Goal: Task Accomplishment & Management: Use online tool/utility

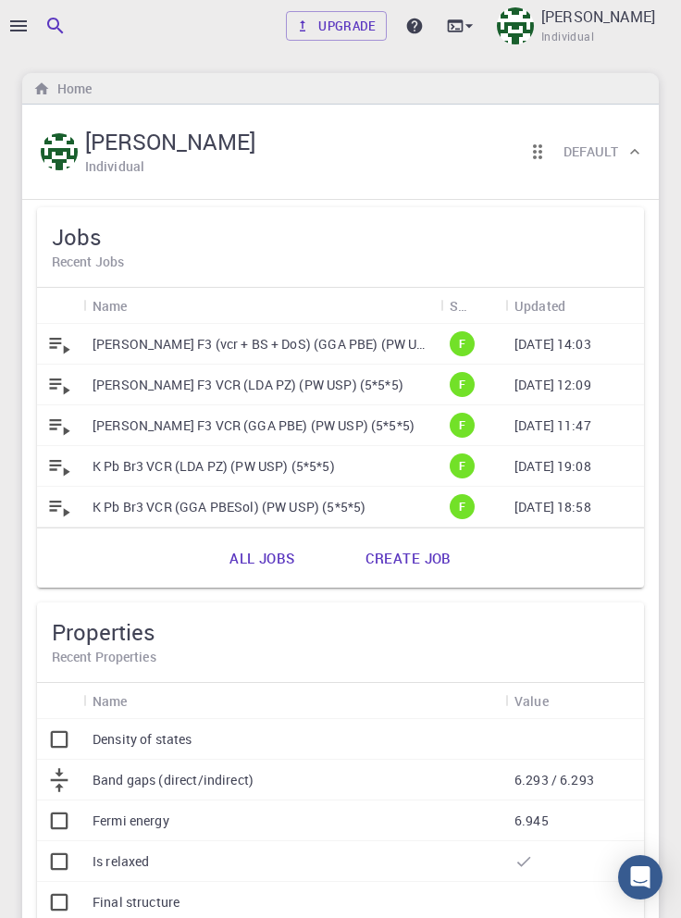
click at [344, 344] on p "[PERSON_NAME] F3 (vcr + BS + DoS) (GGA PBE) (PW USP) (5*5*5)" at bounding box center [261, 344] width 339 height 18
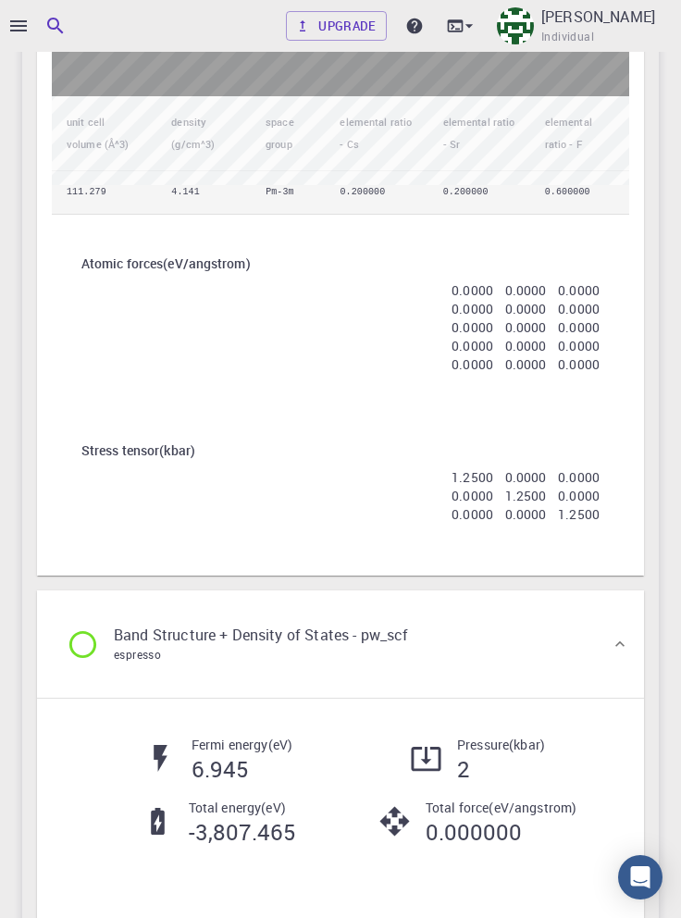
scroll to position [1877, 0]
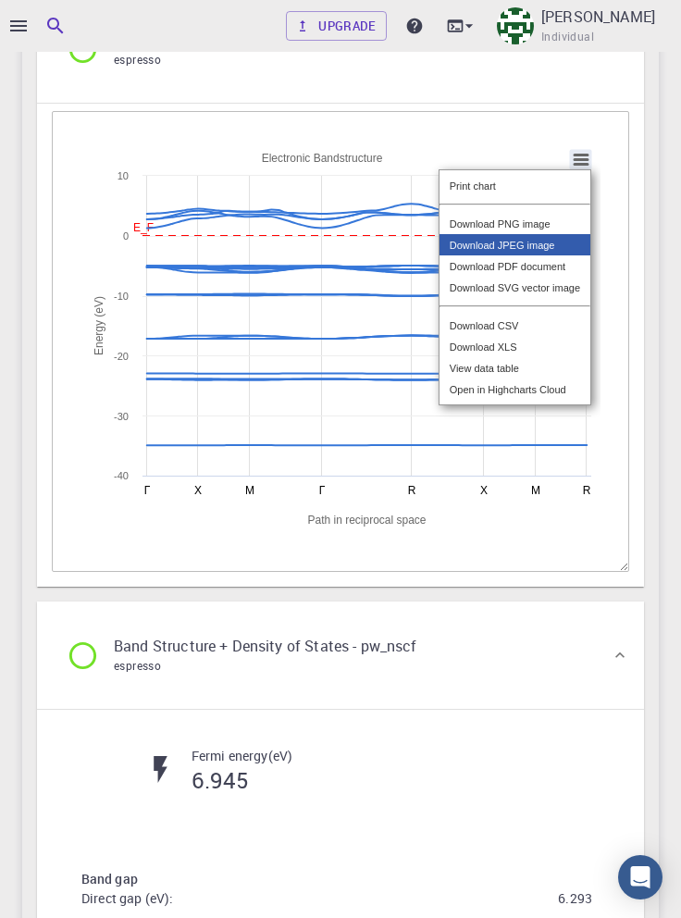
click at [481, 378] on div "View data table" at bounding box center [514, 367] width 151 height 21
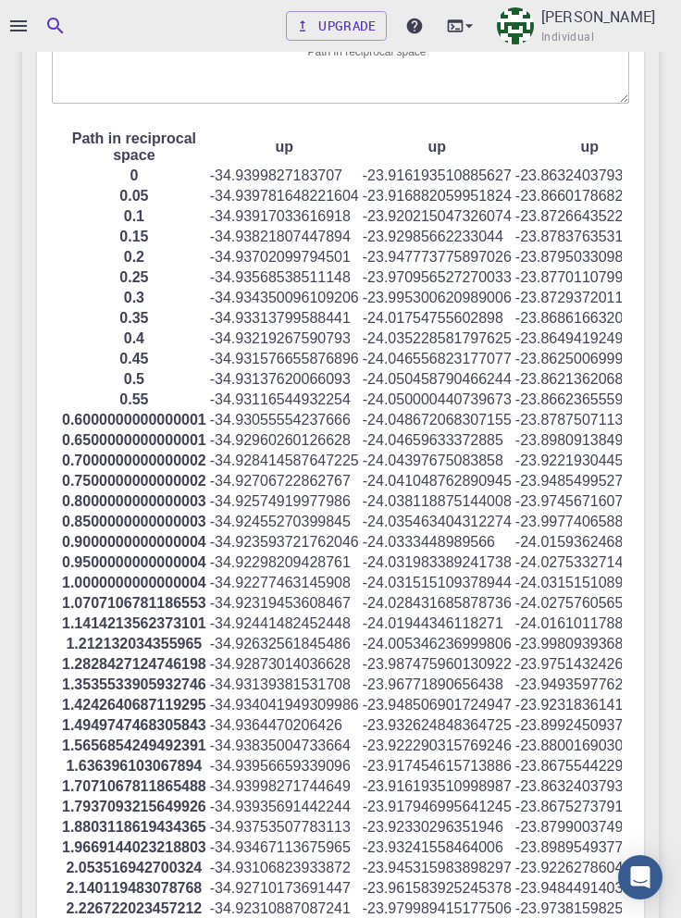
scroll to position [4482, 0]
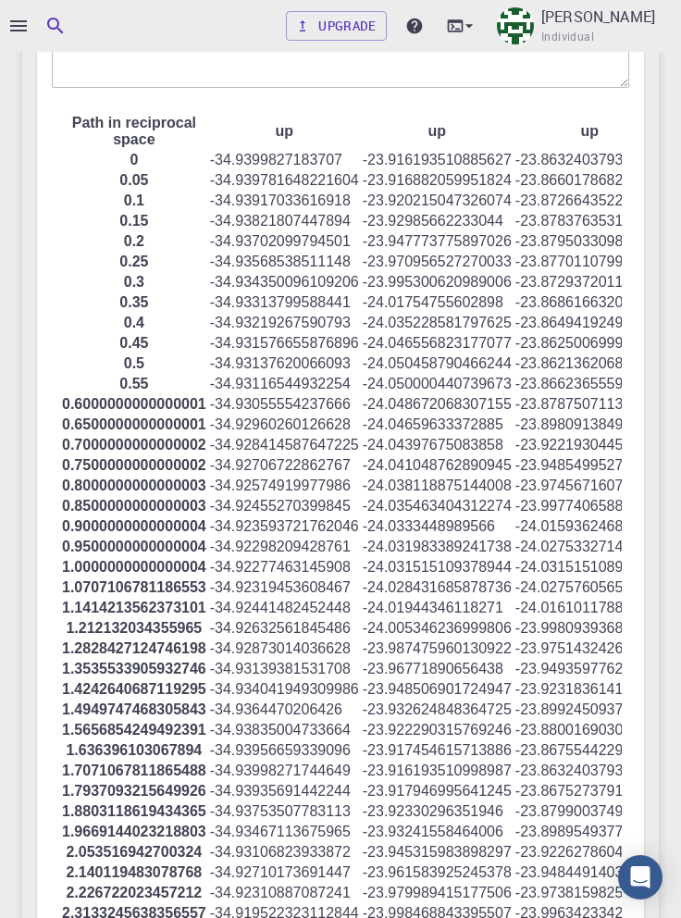
click at [466, 312] on td "-24.01754755602898" at bounding box center [437, 302] width 151 height 18
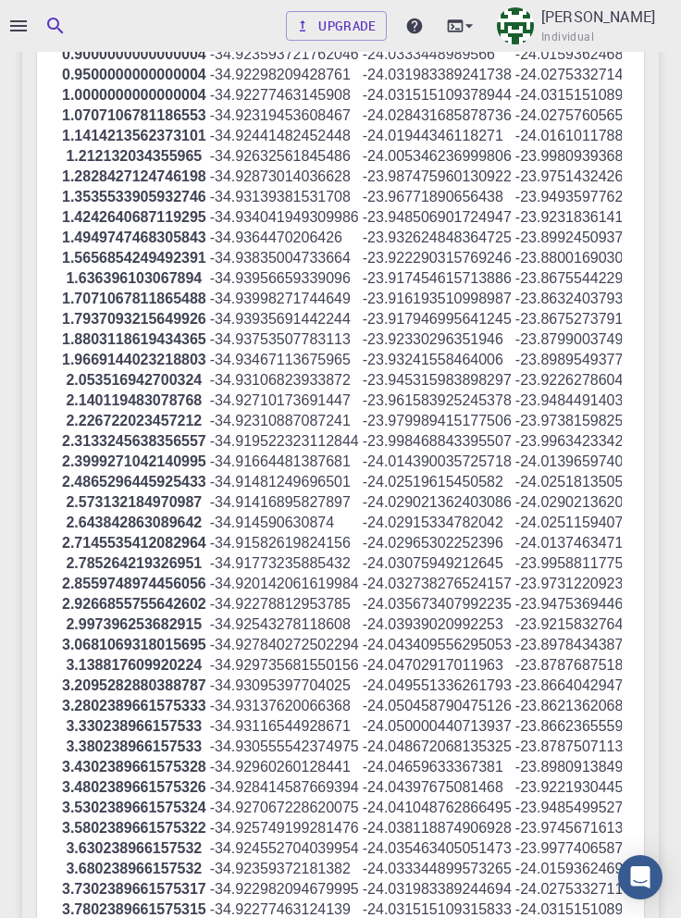
scroll to position [4958, 0]
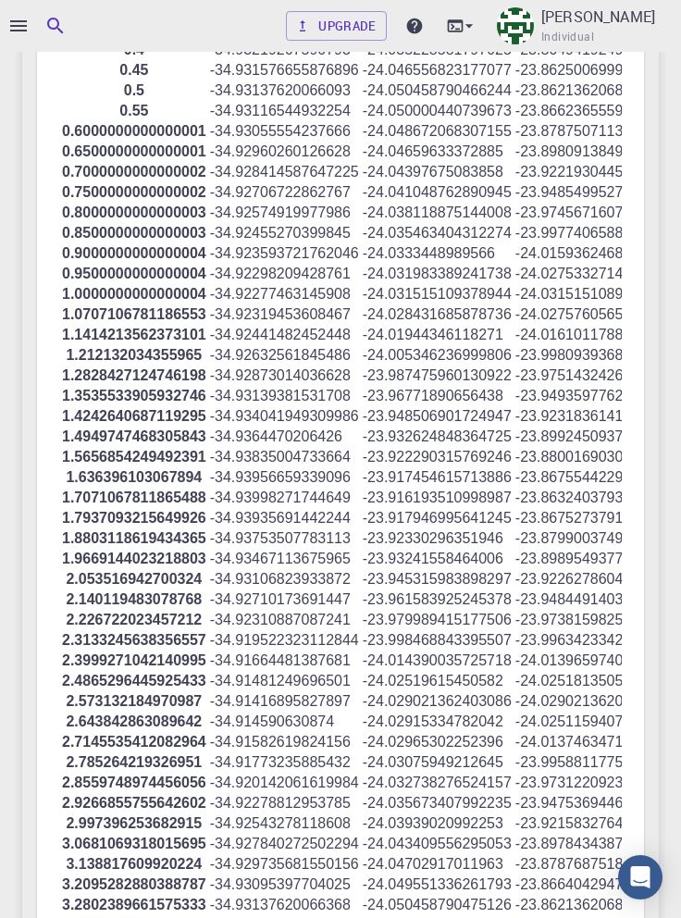
scroll to position [4791, 0]
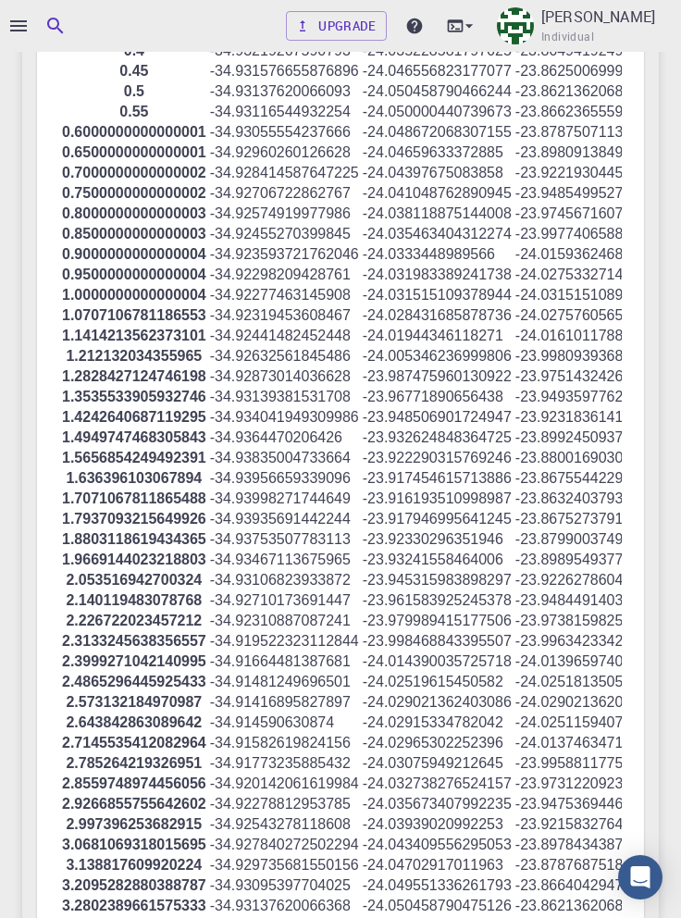
click at [15, 26] on div at bounding box center [340, 459] width 681 height 918
click at [24, 28] on icon "button" at bounding box center [18, 26] width 22 height 22
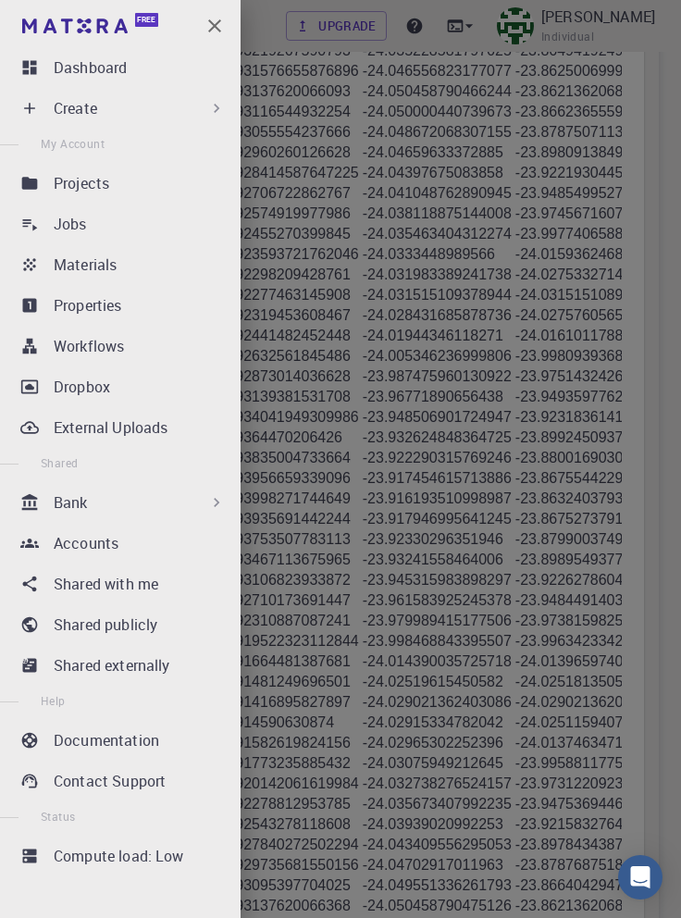
scroll to position [4, 0]
click at [135, 744] on p "Documentation" at bounding box center [106, 739] width 105 height 22
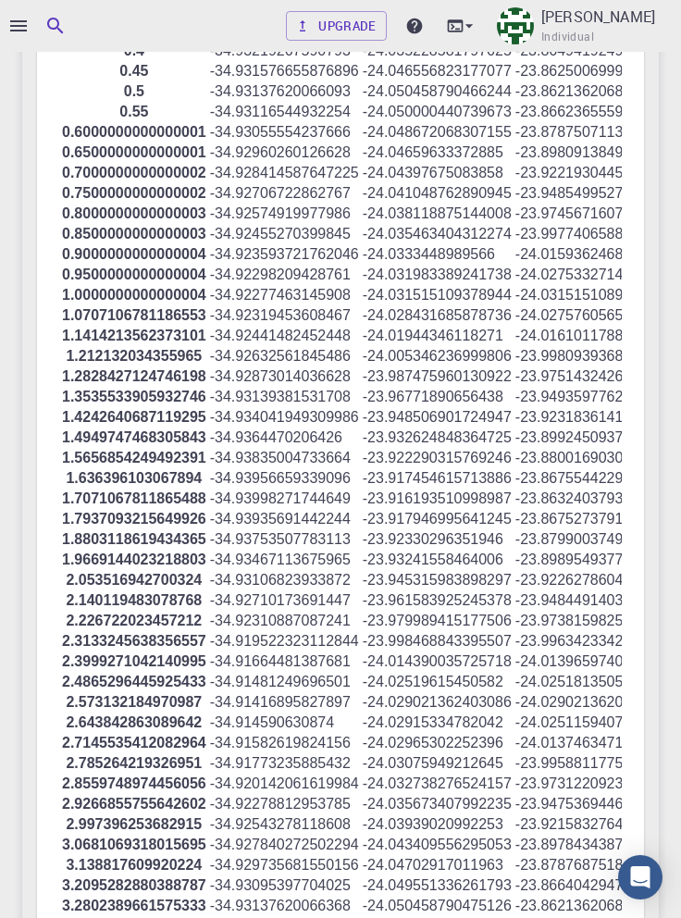
scroll to position [4, 0]
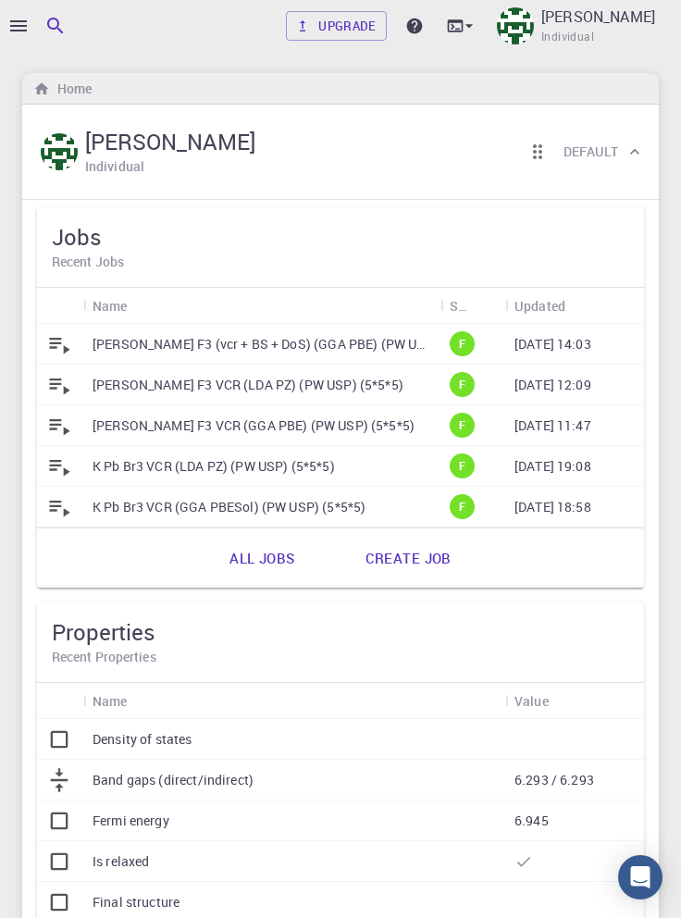
click at [19, 28] on icon "button" at bounding box center [18, 26] width 22 height 22
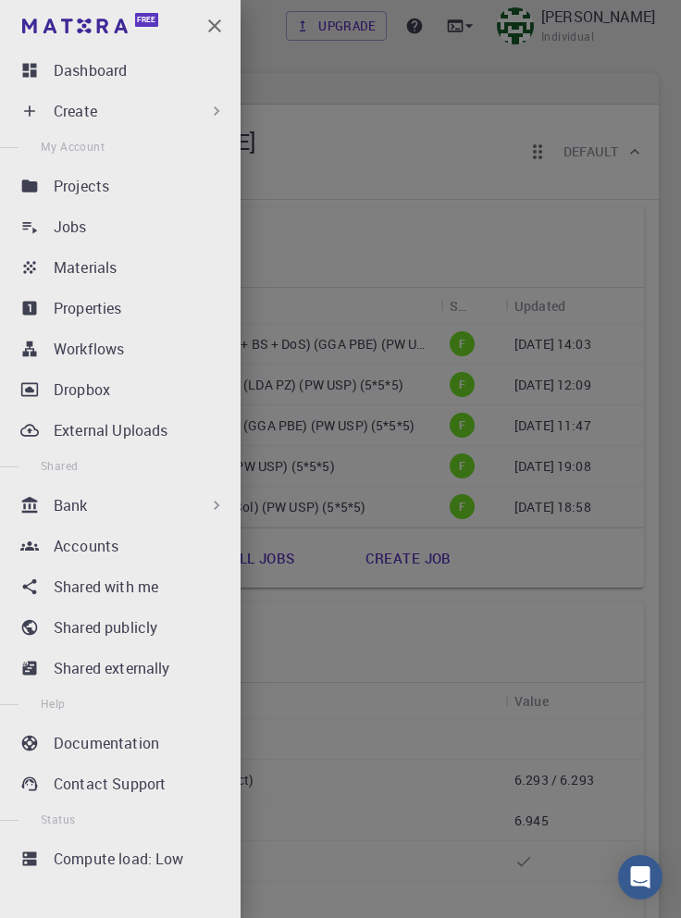
scroll to position [4, 0]
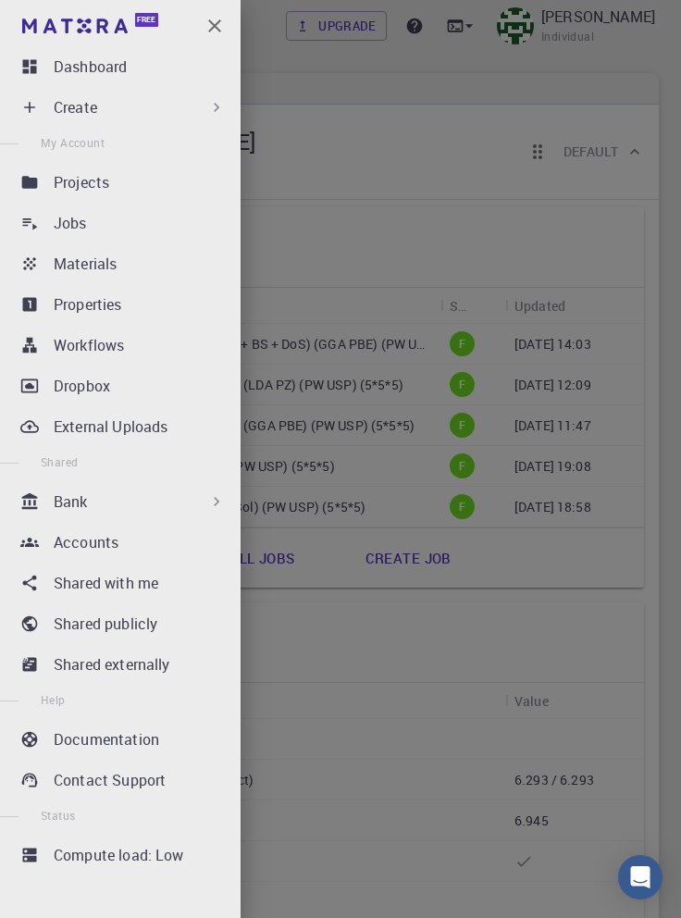
click at [148, 744] on p "Documentation" at bounding box center [106, 739] width 105 height 22
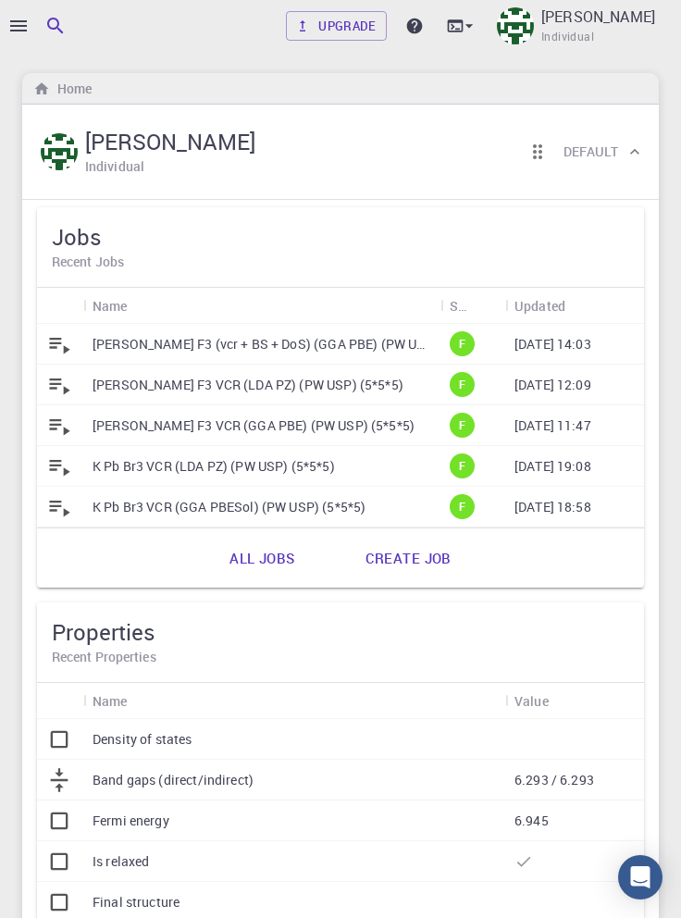
click at [130, 348] on p "[PERSON_NAME] F3 (vcr + BS + DoS) (GGA PBE) (PW USP) (5*5*5)" at bounding box center [261, 344] width 339 height 18
click at [362, 346] on p "[PERSON_NAME] F3 (vcr + BS + DoS) (GGA PBE) (PW USP) (5*5*5)" at bounding box center [261, 344] width 339 height 18
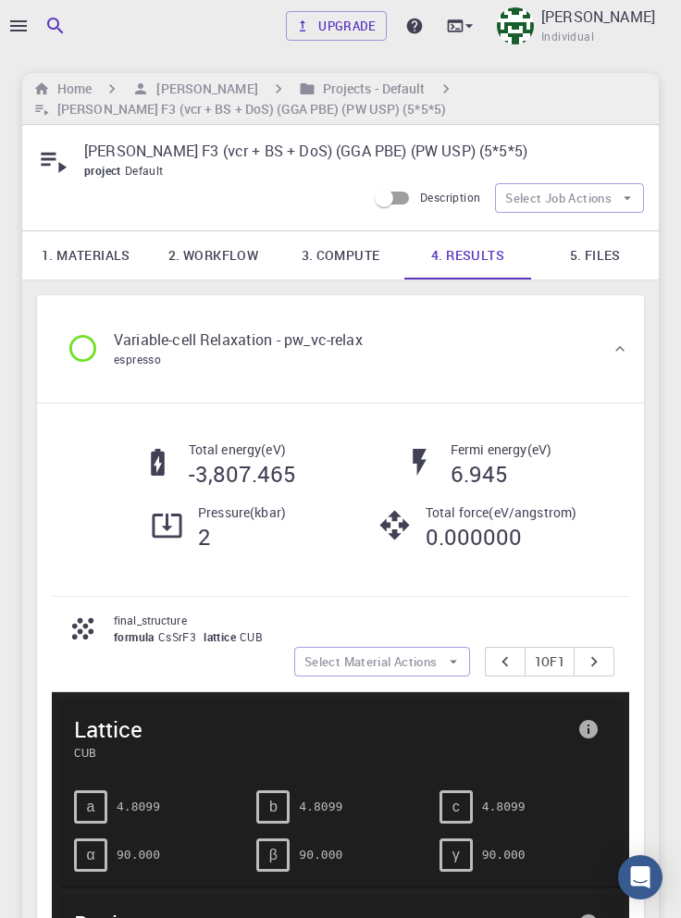
click at [24, 20] on icon "button" at bounding box center [18, 25] width 17 height 11
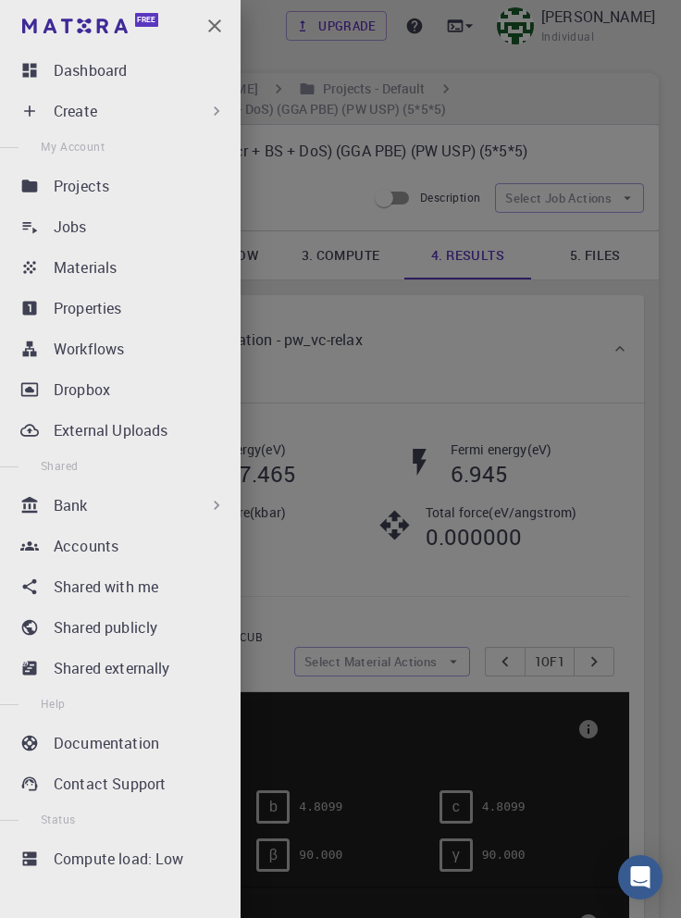
click at [189, 499] on div "Bank" at bounding box center [140, 505] width 172 height 22
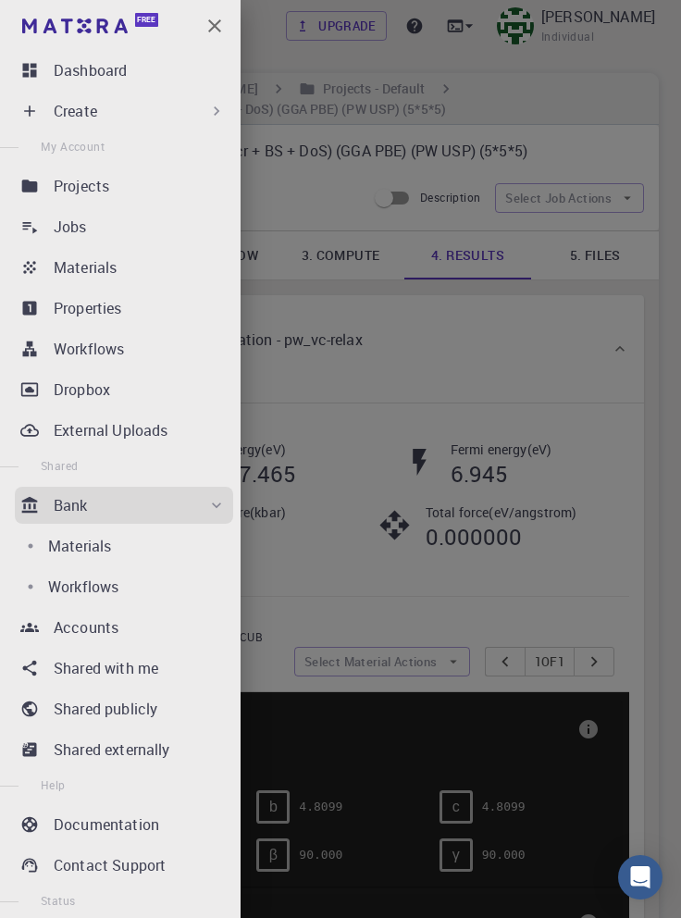
click at [99, 586] on p "Workflows" at bounding box center [83, 586] width 70 height 22
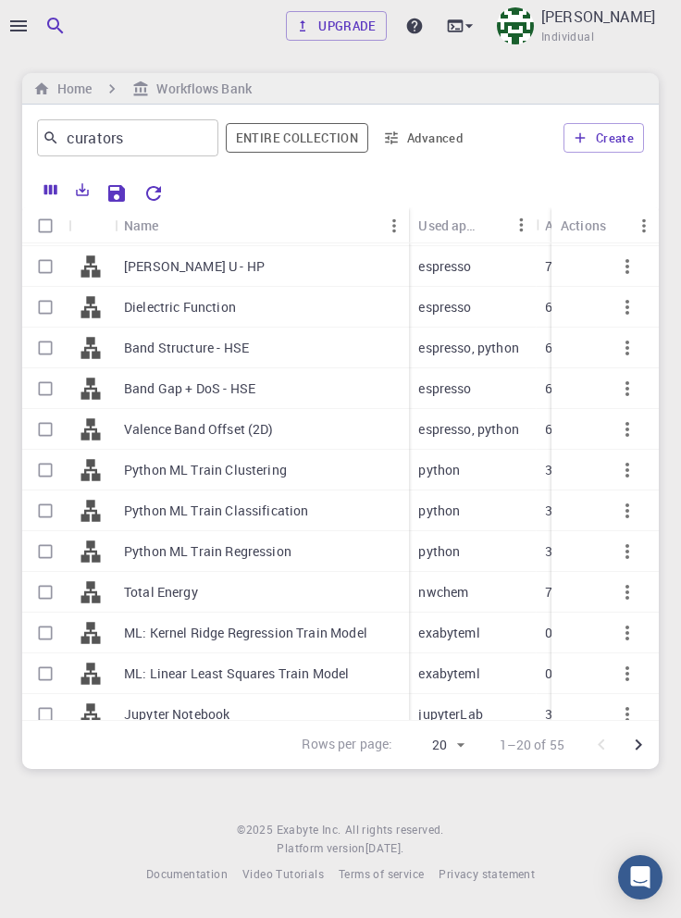
scroll to position [122, 0]
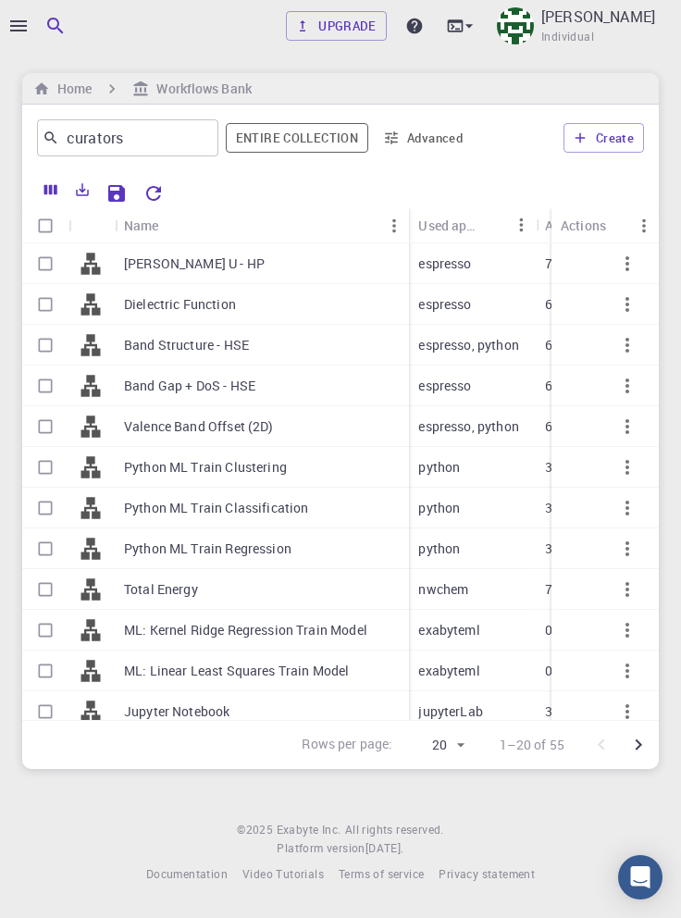
click at [227, 383] on p "Band Gap + DoS - HSE" at bounding box center [189, 385] width 131 height 18
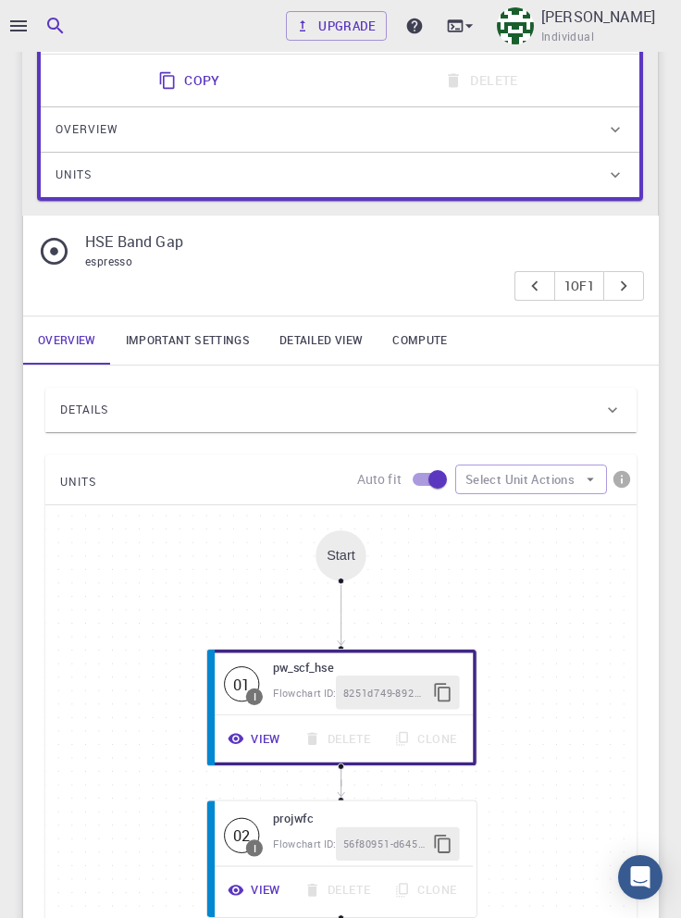
scroll to position [248, 0]
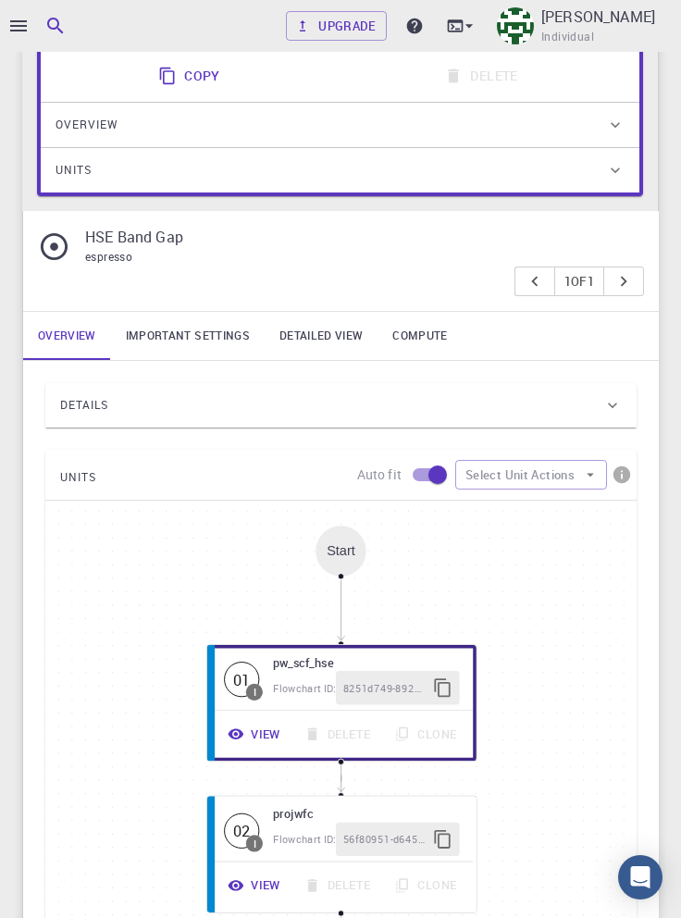
click at [538, 414] on div "Details" at bounding box center [331, 405] width 543 height 30
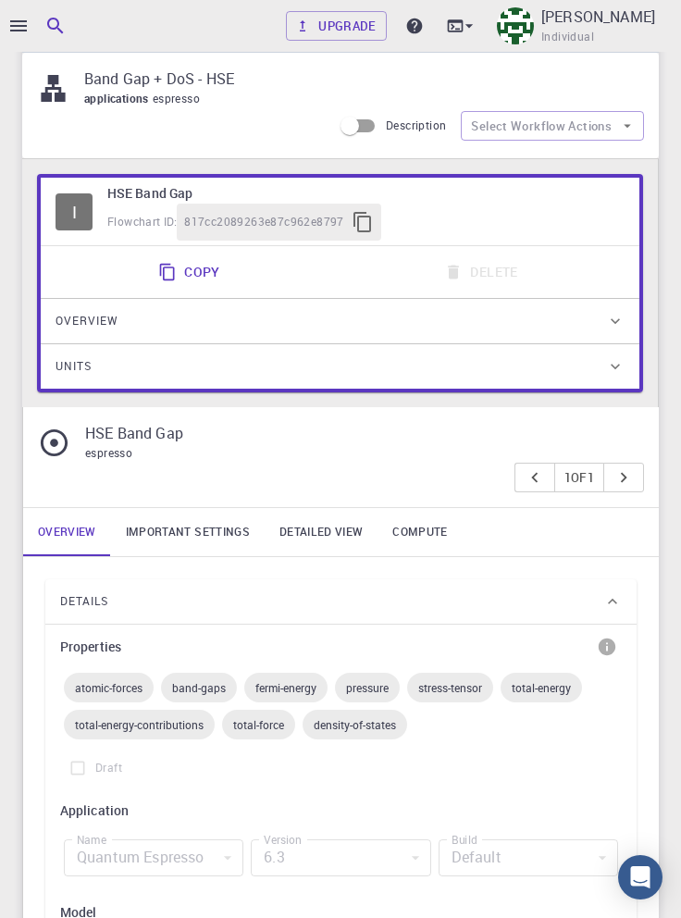
scroll to position [44, 0]
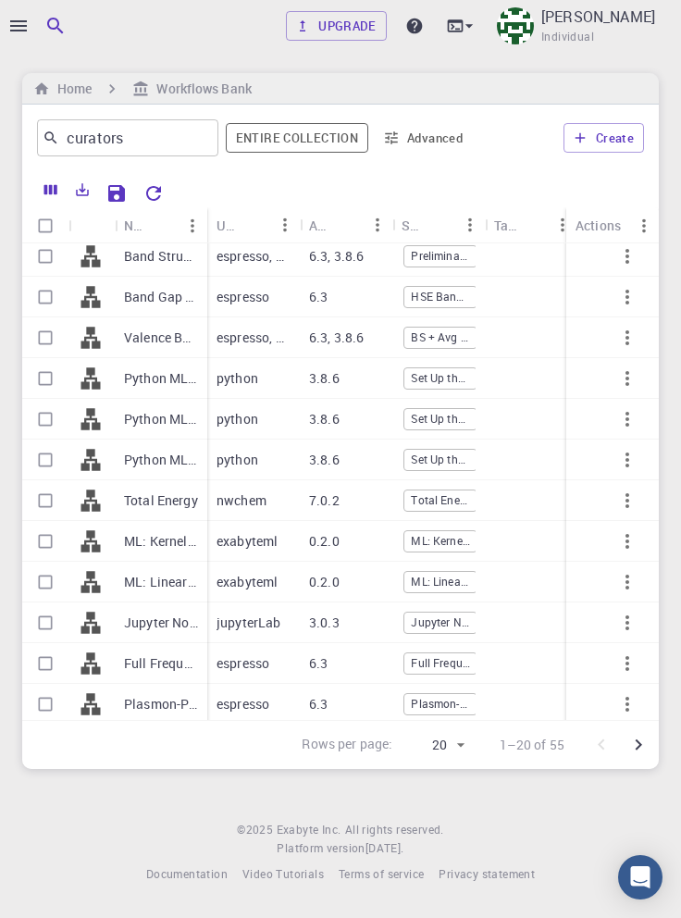
scroll to position [248, 0]
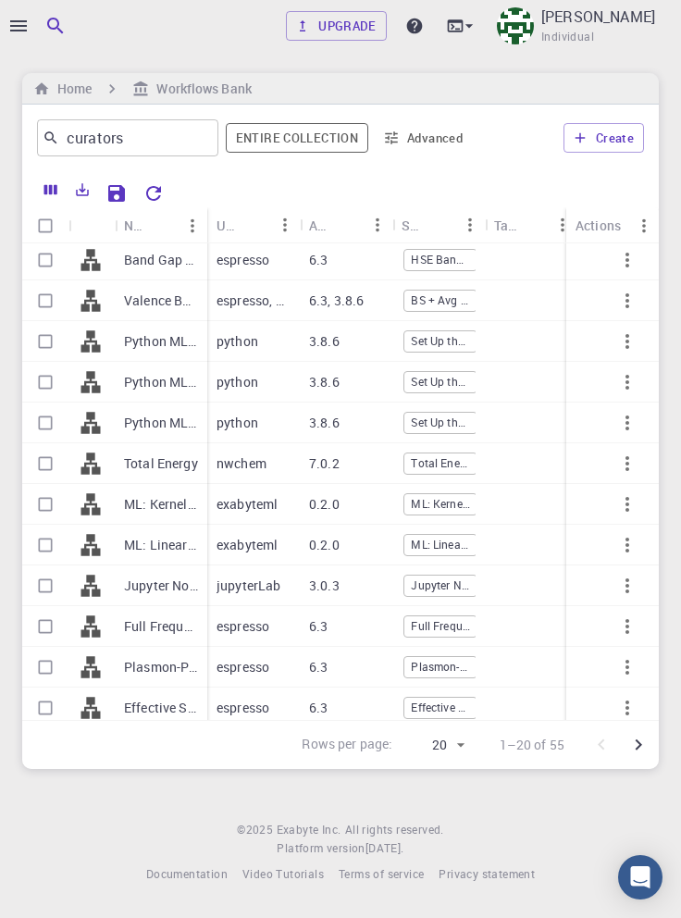
click at [638, 756] on icon "Go to next page" at bounding box center [638, 744] width 22 height 22
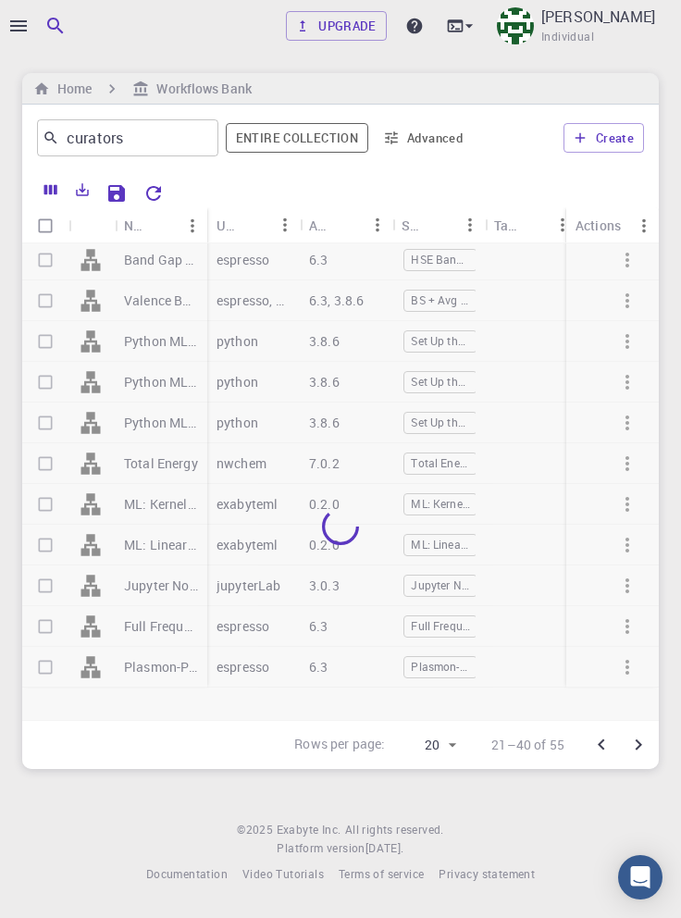
scroll to position [0, 0]
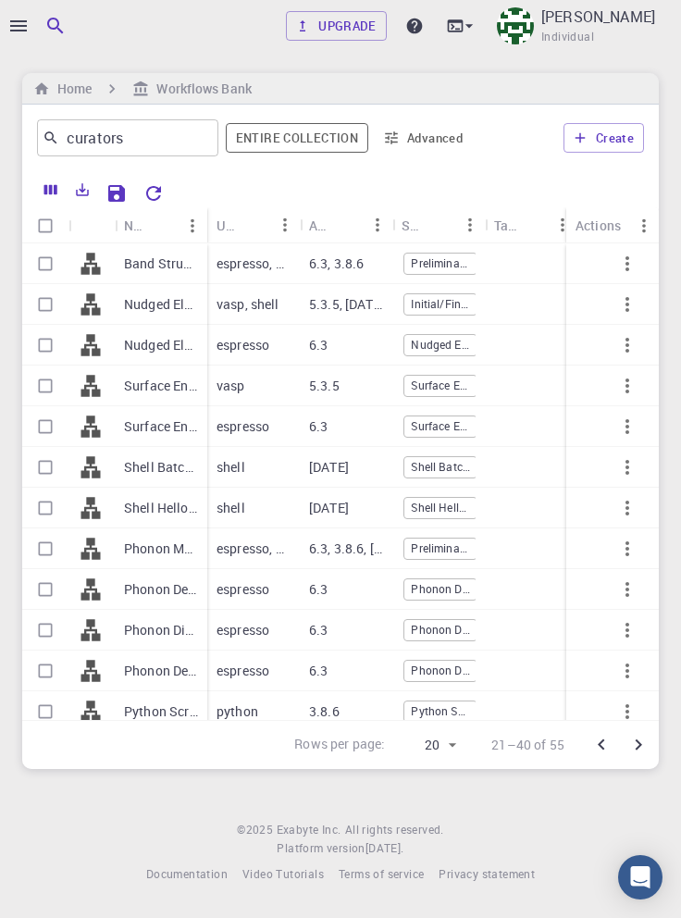
click at [174, 428] on p "Surface Energy" at bounding box center [161, 426] width 74 height 18
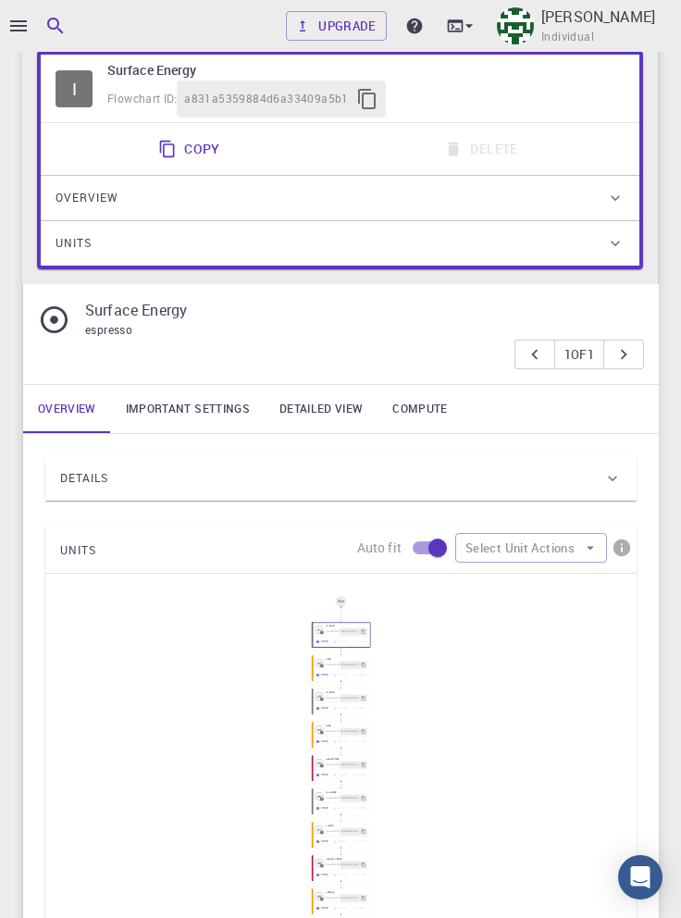
scroll to position [176, 0]
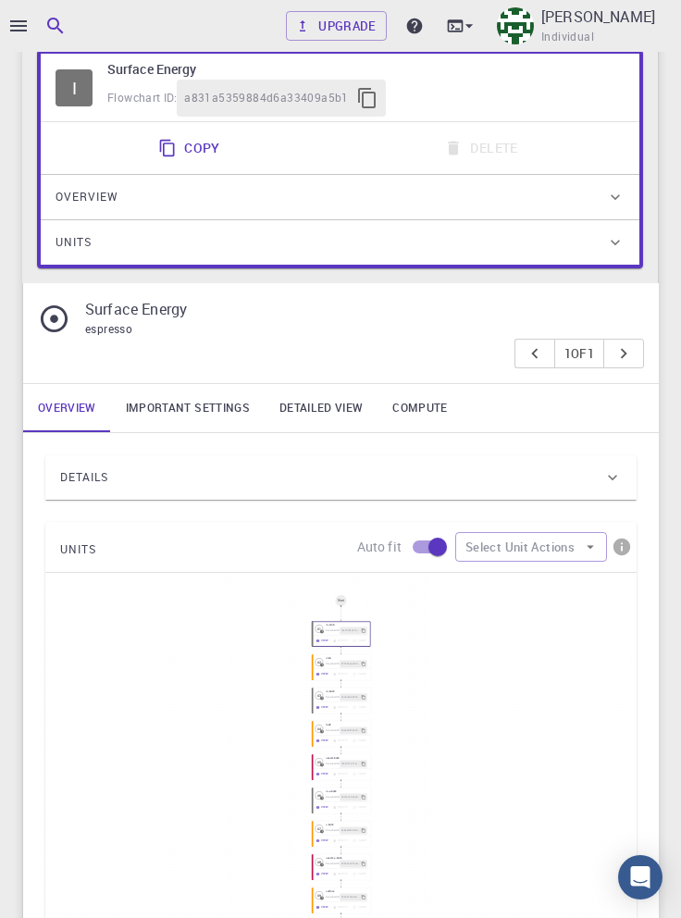
click at [464, 488] on div "Details" at bounding box center [331, 477] width 543 height 30
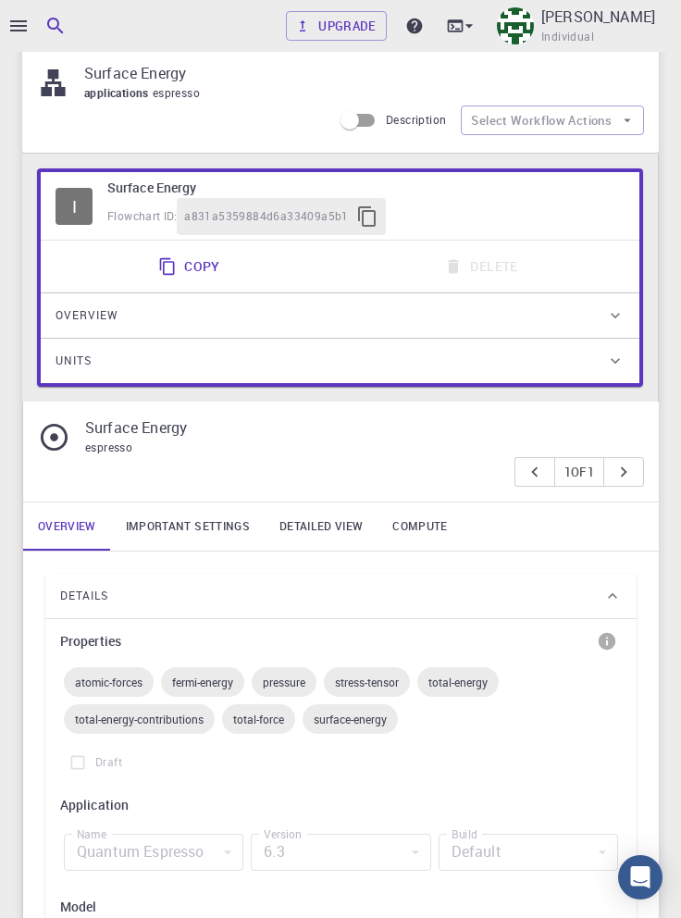
scroll to position [55, 0]
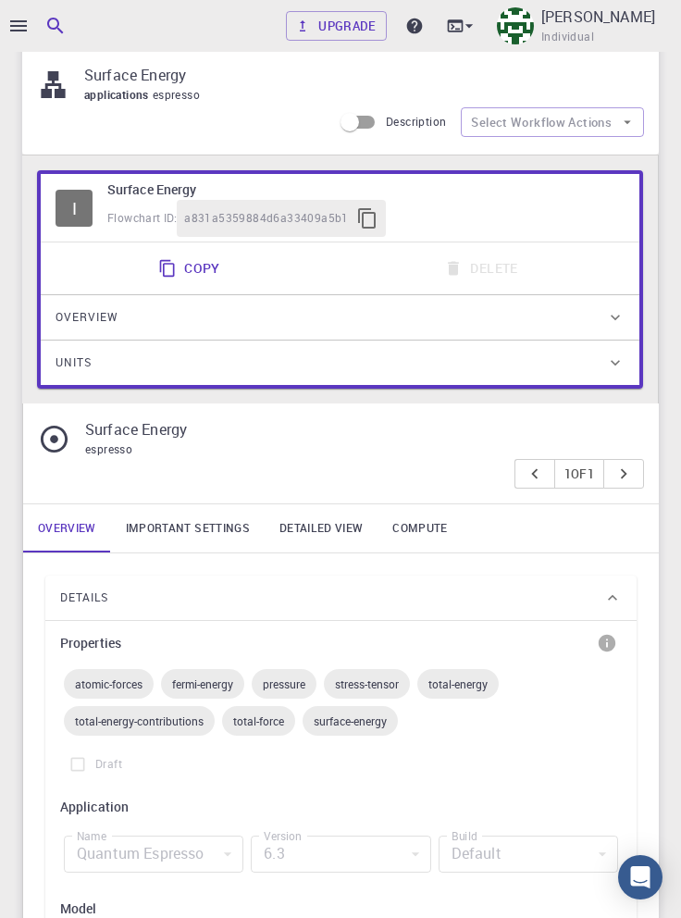
click at [207, 535] on link "Important settings" at bounding box center [188, 528] width 154 height 48
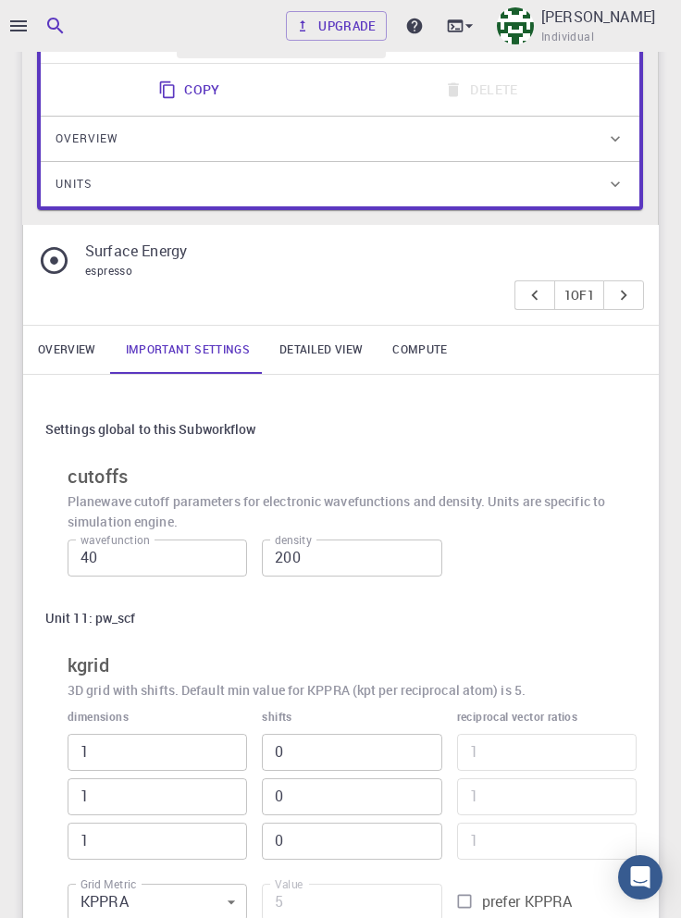
scroll to position [229, 0]
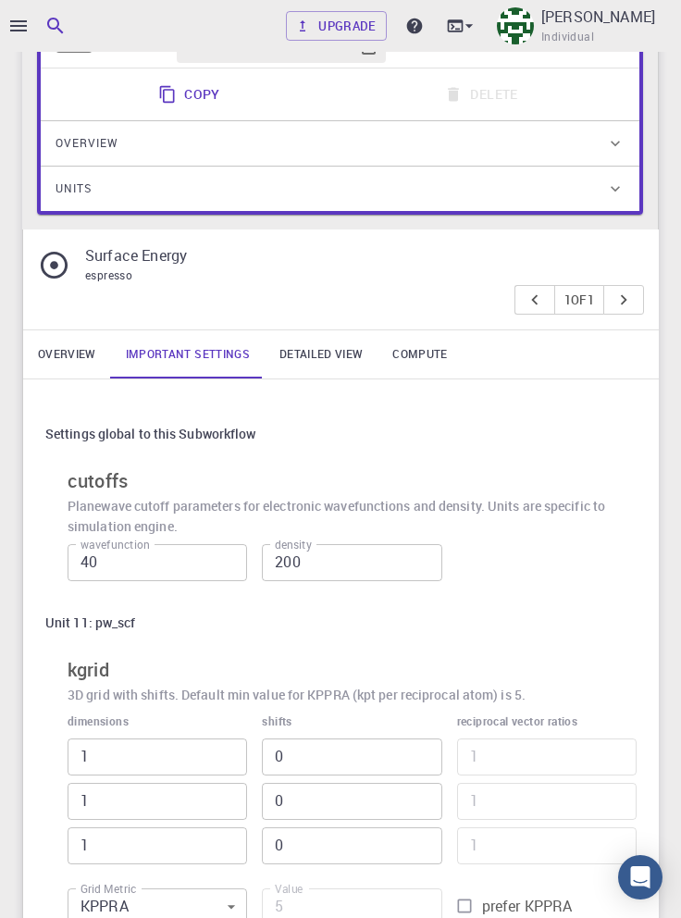
click at [321, 355] on link "Detailed view" at bounding box center [321, 354] width 113 height 48
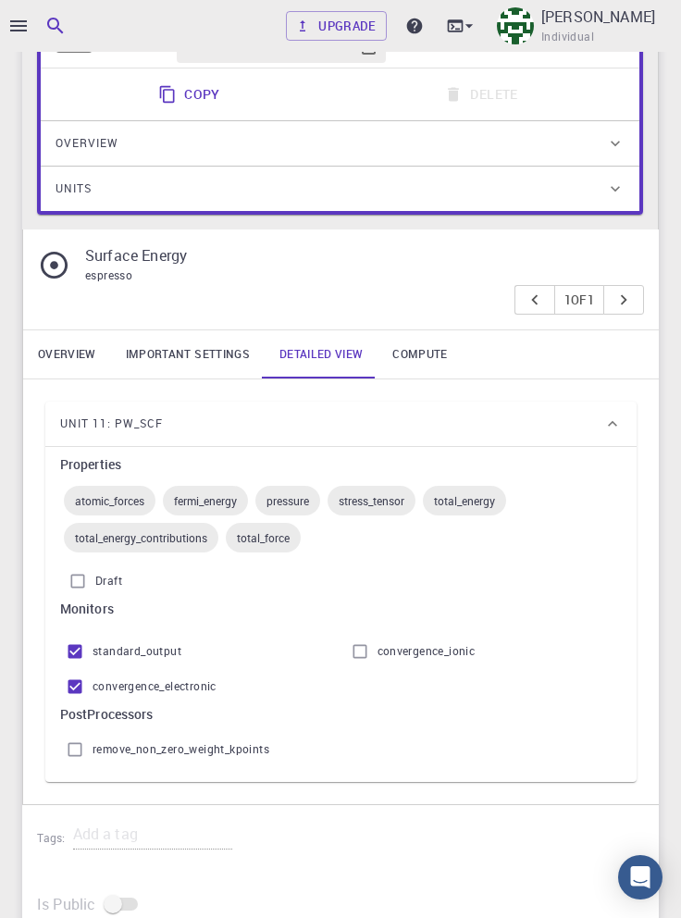
click at [425, 351] on link "Compute" at bounding box center [419, 354] width 84 height 48
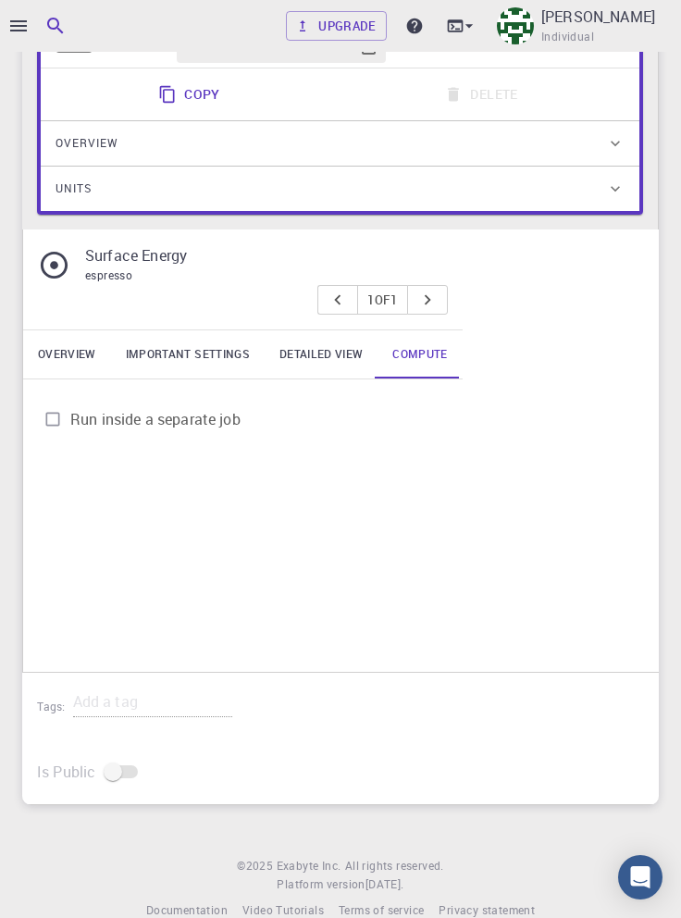
click at [65, 358] on link "Overview" at bounding box center [67, 354] width 88 height 48
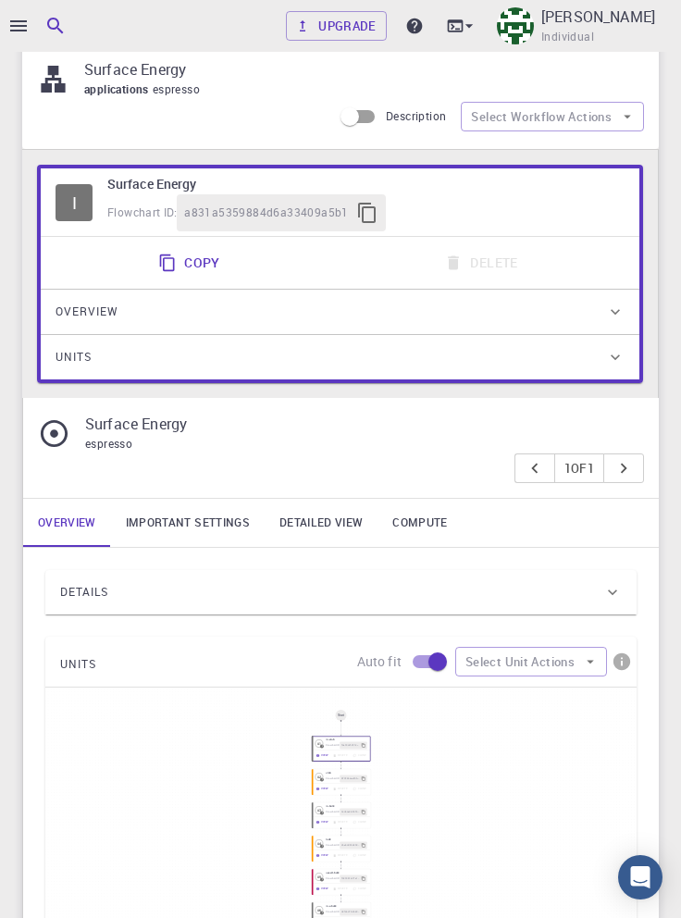
scroll to position [74, 0]
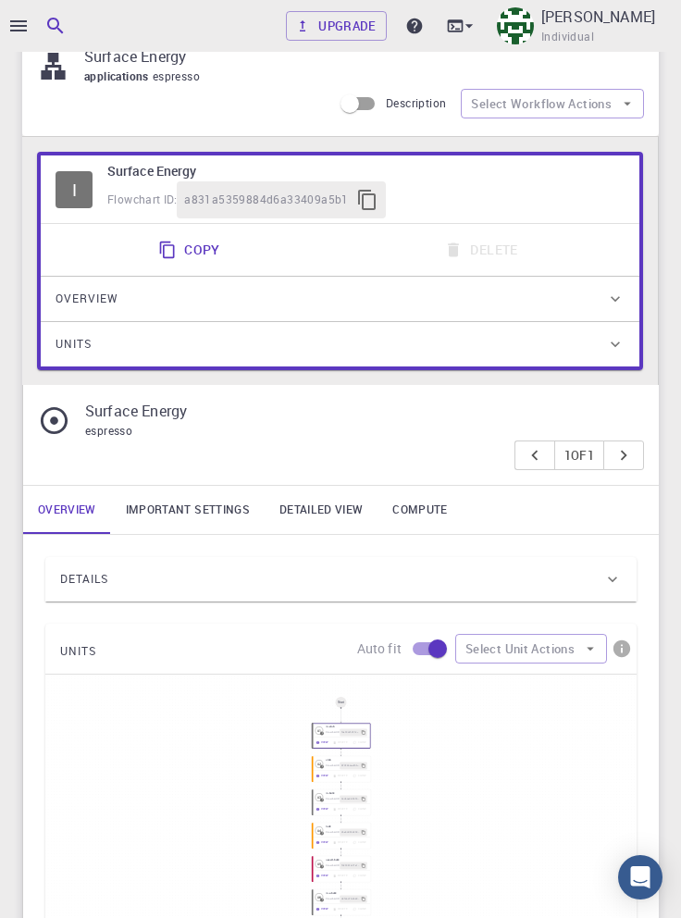
click at [331, 516] on link "Detailed view" at bounding box center [321, 510] width 113 height 48
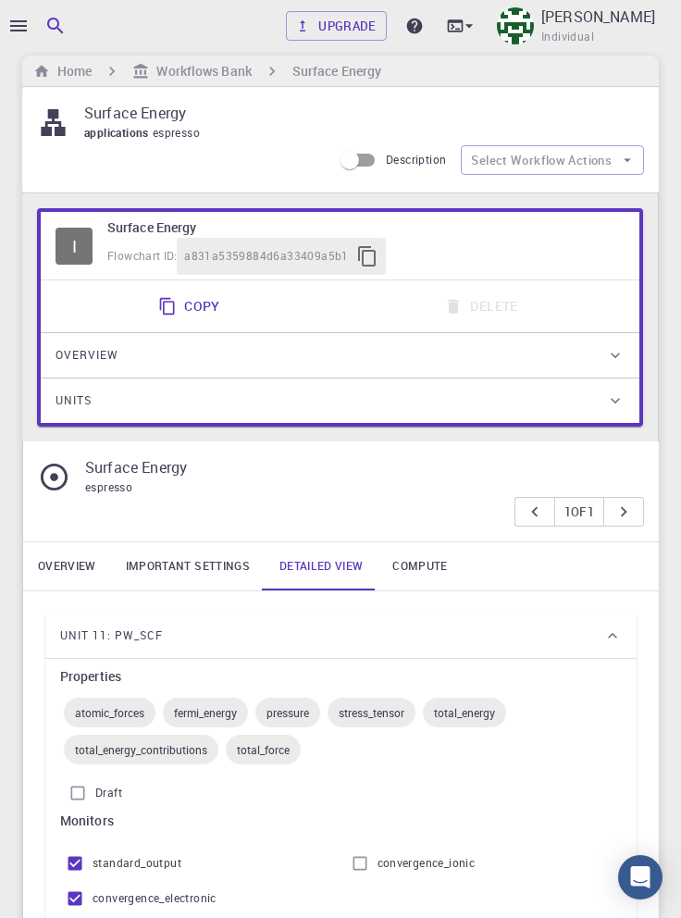
scroll to position [0, 0]
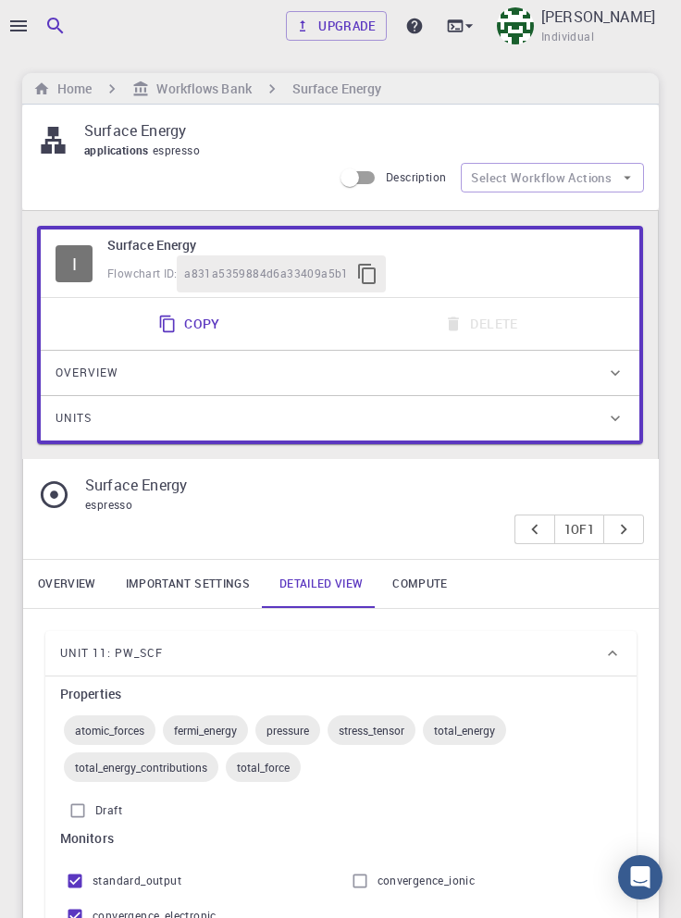
click at [100, 368] on span "Overview" at bounding box center [86, 373] width 63 height 30
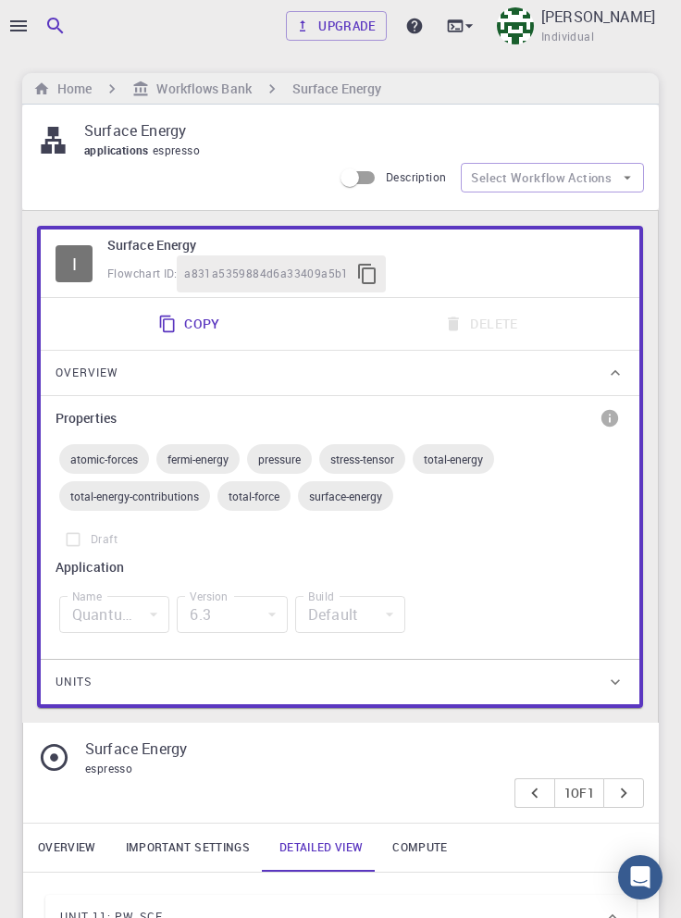
click at [373, 179] on input "Description" at bounding box center [349, 177] width 105 height 35
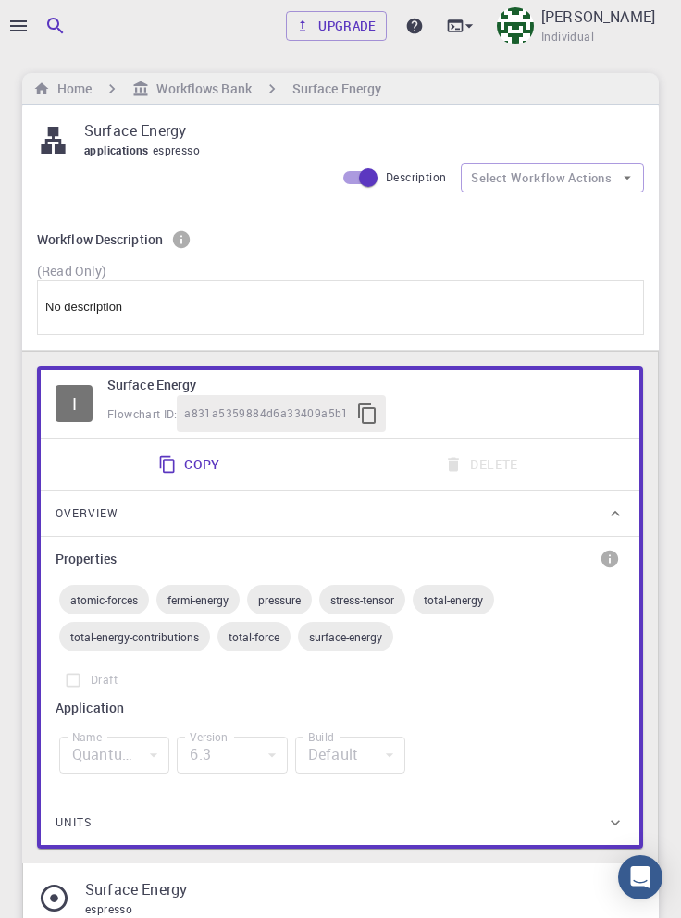
click at [174, 241] on icon "info" at bounding box center [181, 239] width 17 height 17
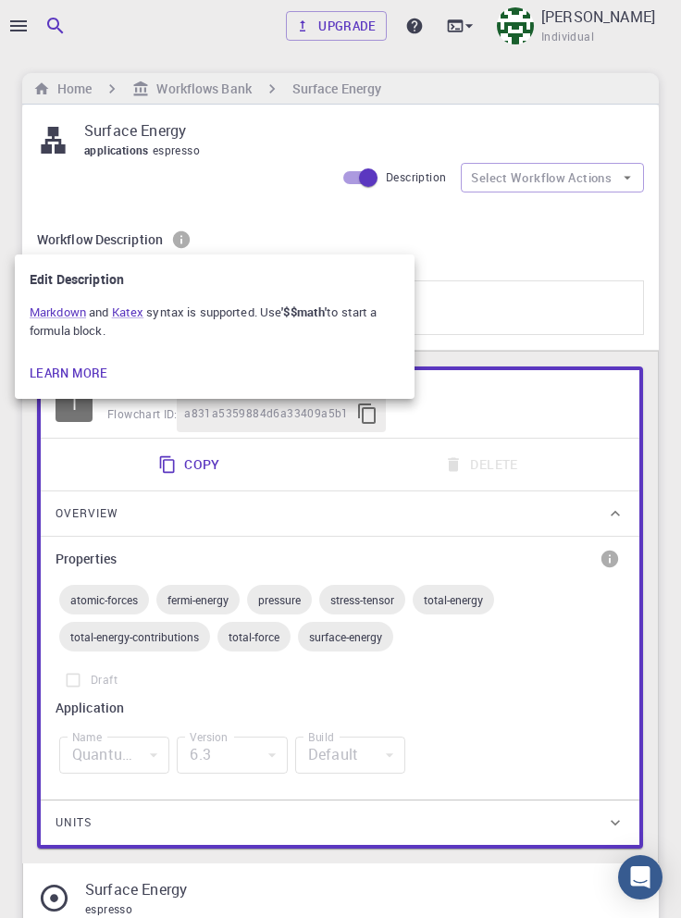
click at [337, 219] on div at bounding box center [340, 459] width 681 height 918
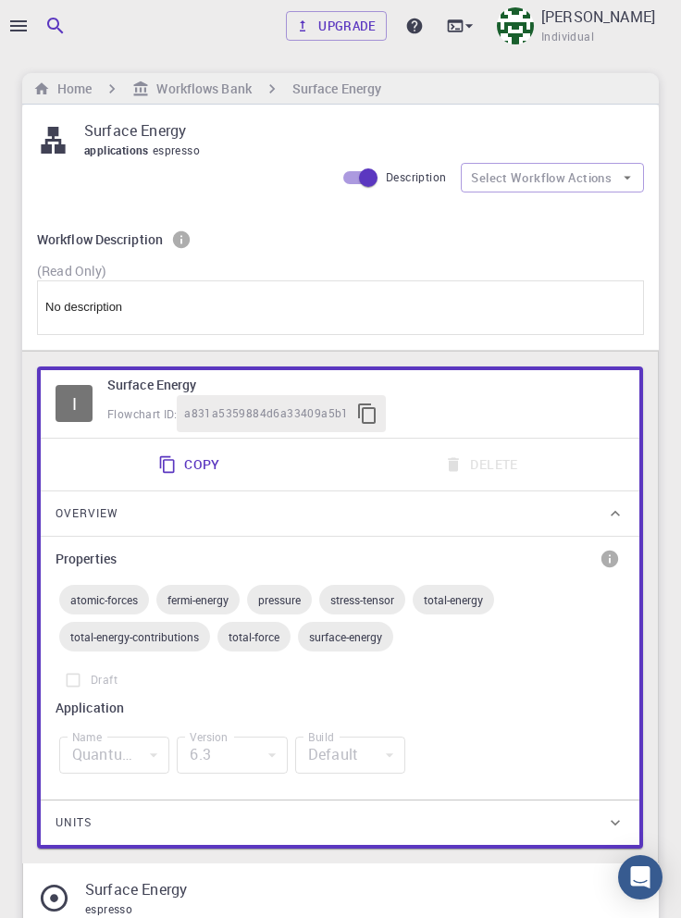
click at [353, 176] on input "Description" at bounding box center [367, 177] width 105 height 35
checkbox input "false"
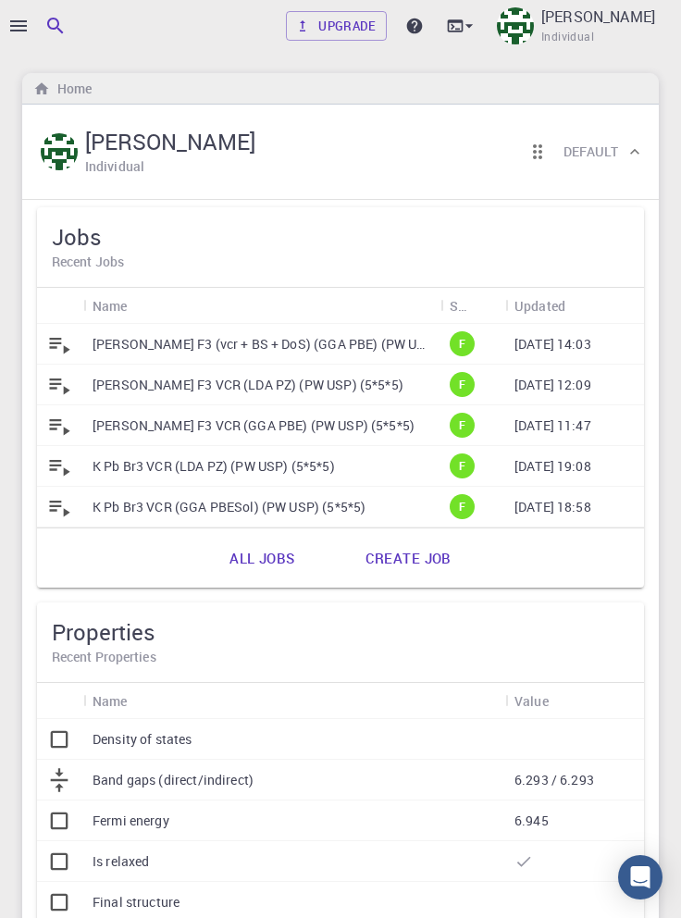
click at [18, 23] on icon "button" at bounding box center [18, 26] width 22 height 22
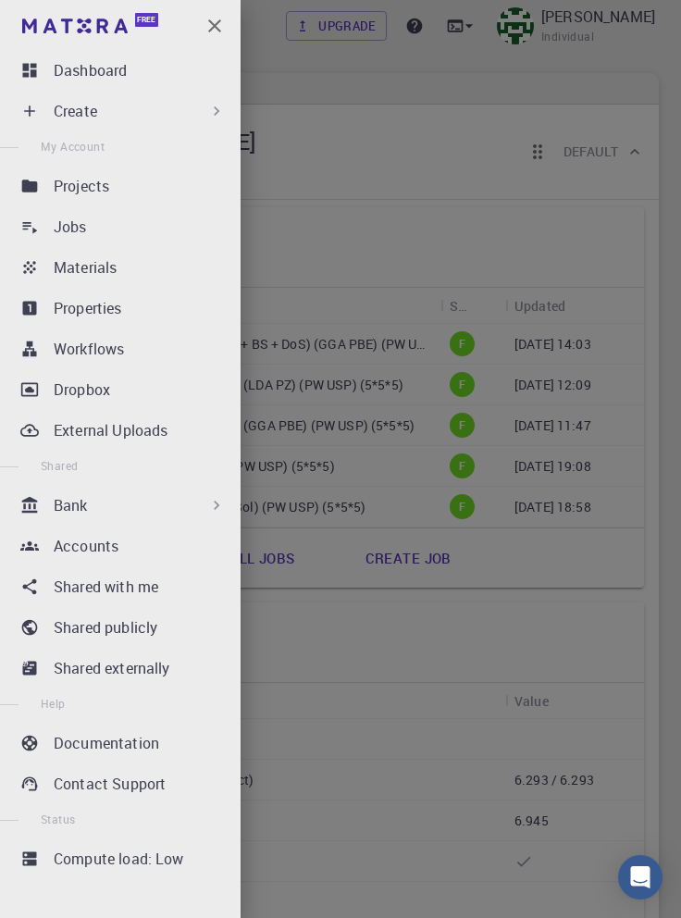
click at [71, 110] on p "Create" at bounding box center [75, 111] width 43 height 22
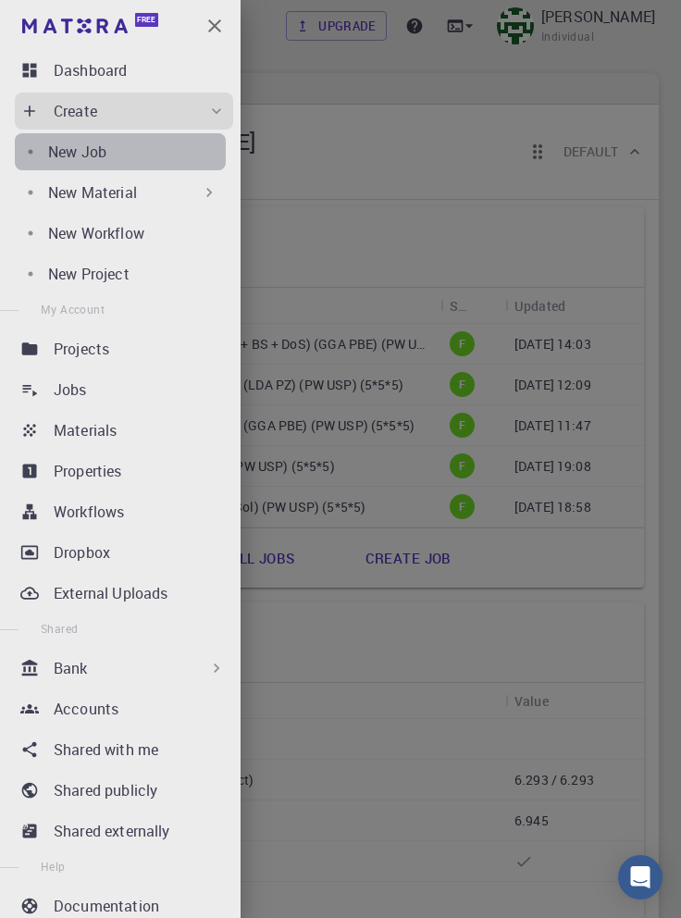
click at [74, 154] on p "New Job" at bounding box center [77, 152] width 58 height 22
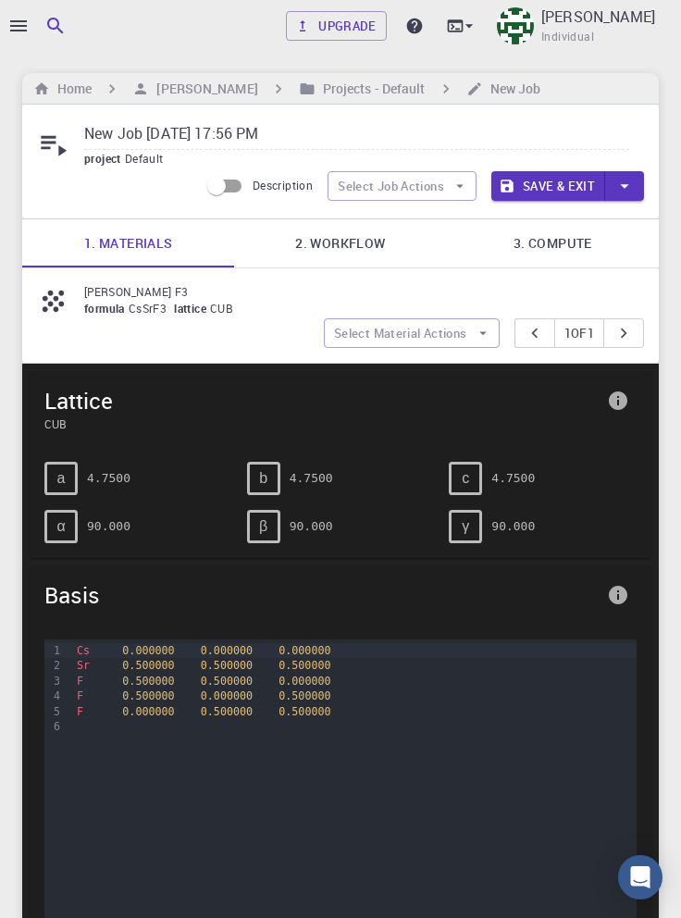
click at [307, 475] on pre "4.7500" at bounding box center [311, 478] width 43 height 32
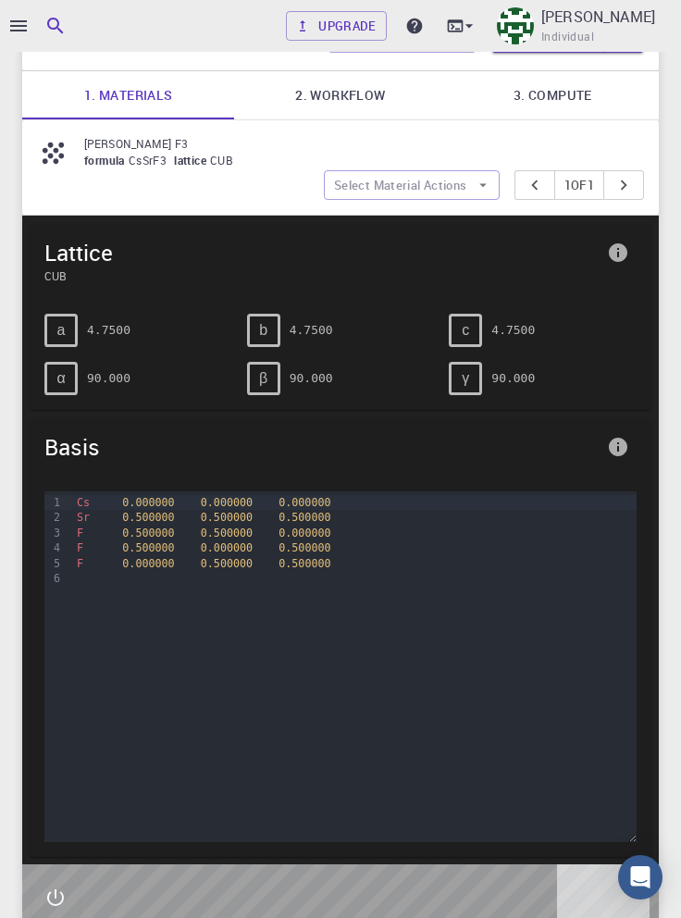
click at [290, 514] on span "0.500000" at bounding box center [304, 517] width 52 height 13
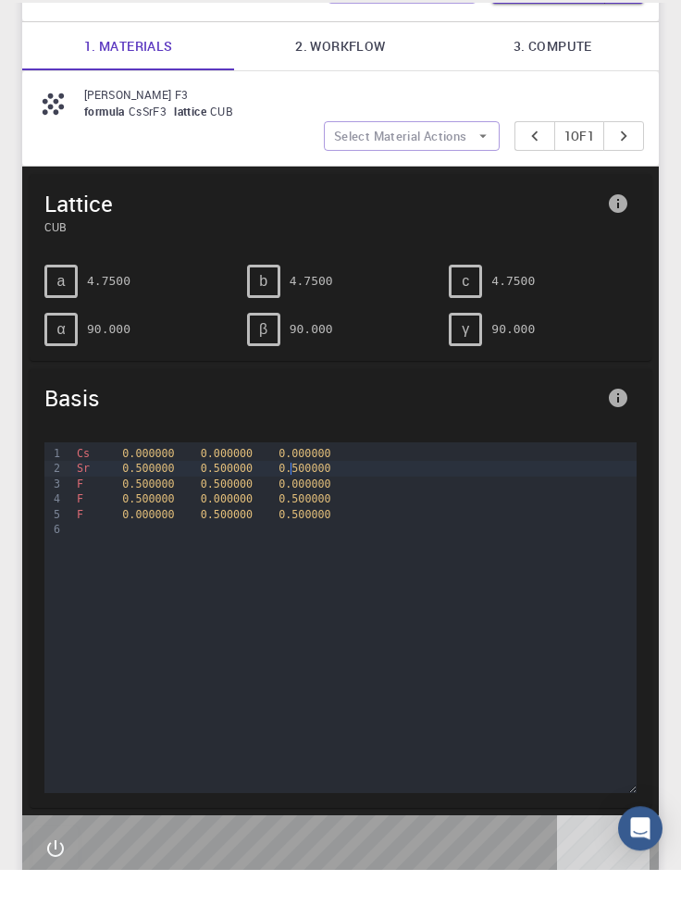
scroll to position [148, 0]
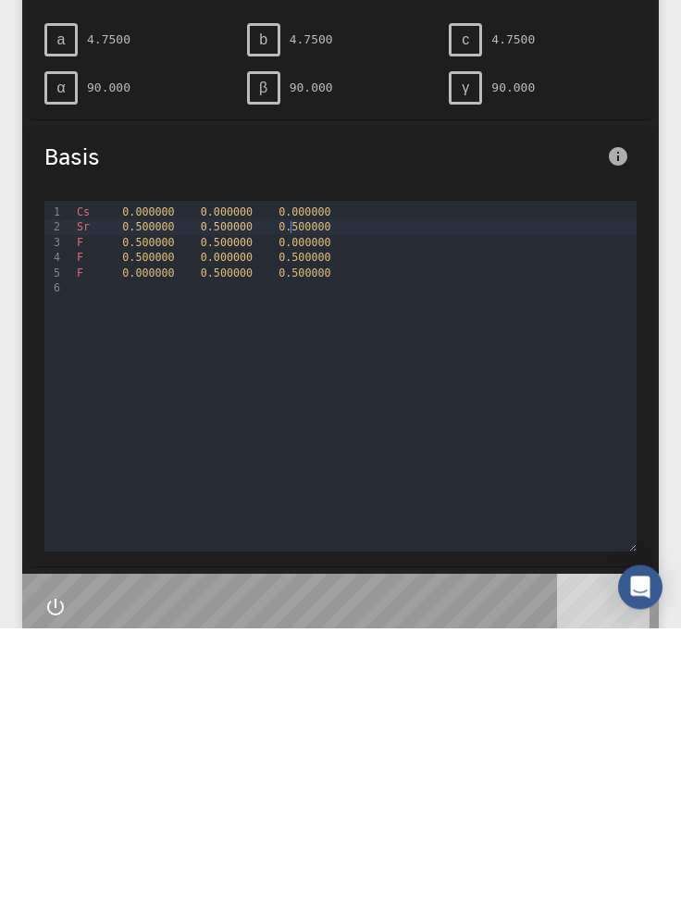
click at [305, 521] on span "0.500000" at bounding box center [304, 517] width 52 height 13
click at [472, 514] on div "Sr 0.500000 0.500000 0.50 0000" at bounding box center [353, 517] width 565 height 15
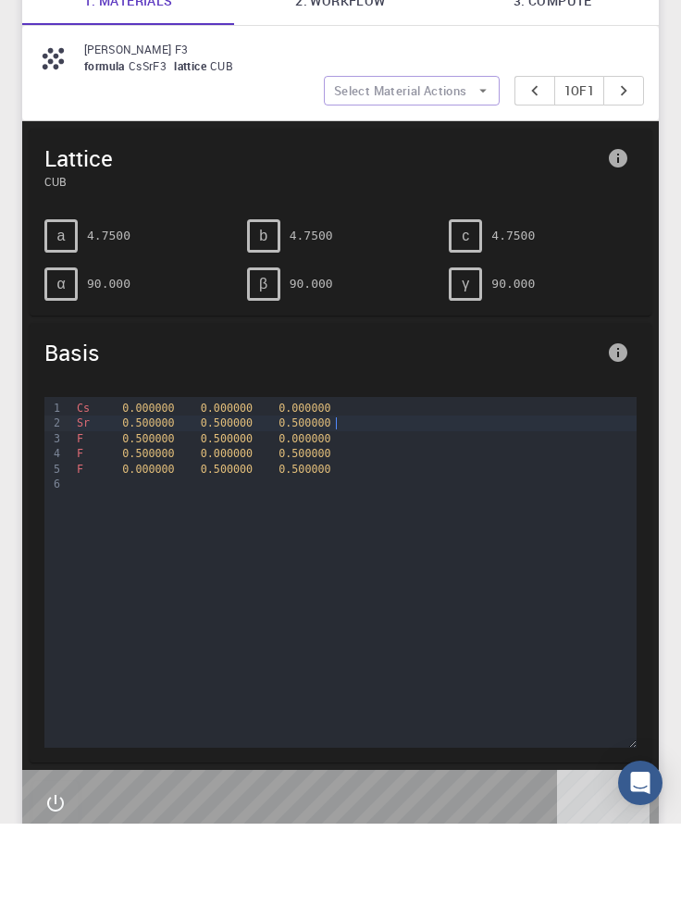
click at [519, 330] on pre "4.7500" at bounding box center [512, 330] width 43 height 32
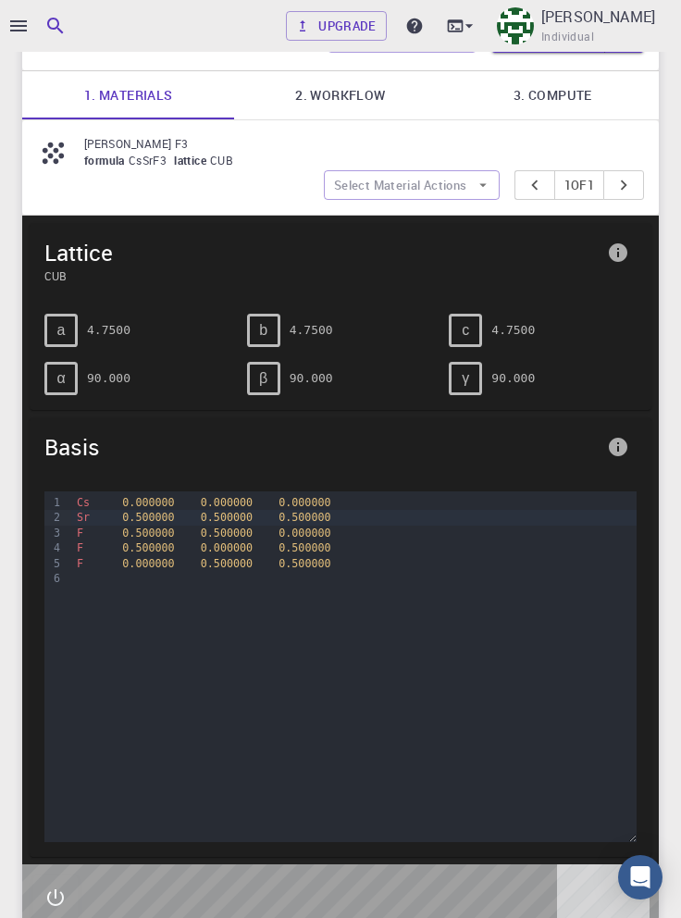
scroll to position [0, 0]
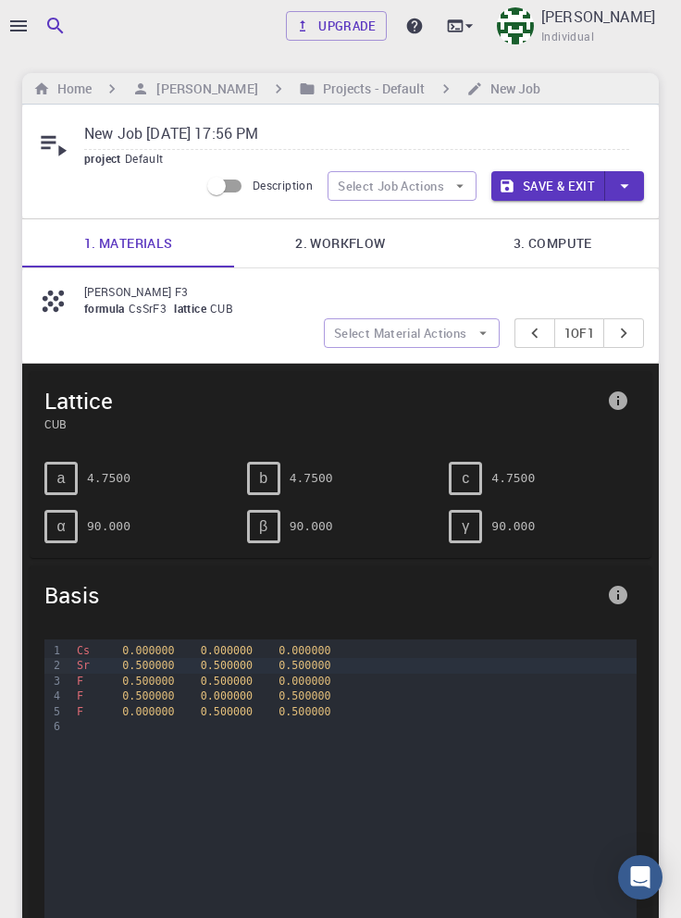
click at [458, 185] on icon "button" at bounding box center [459, 187] width 7 height 4
click at [519, 289] on p "Cs Sr F3" at bounding box center [356, 291] width 545 height 17
click at [475, 331] on icon "button" at bounding box center [483, 333] width 17 height 17
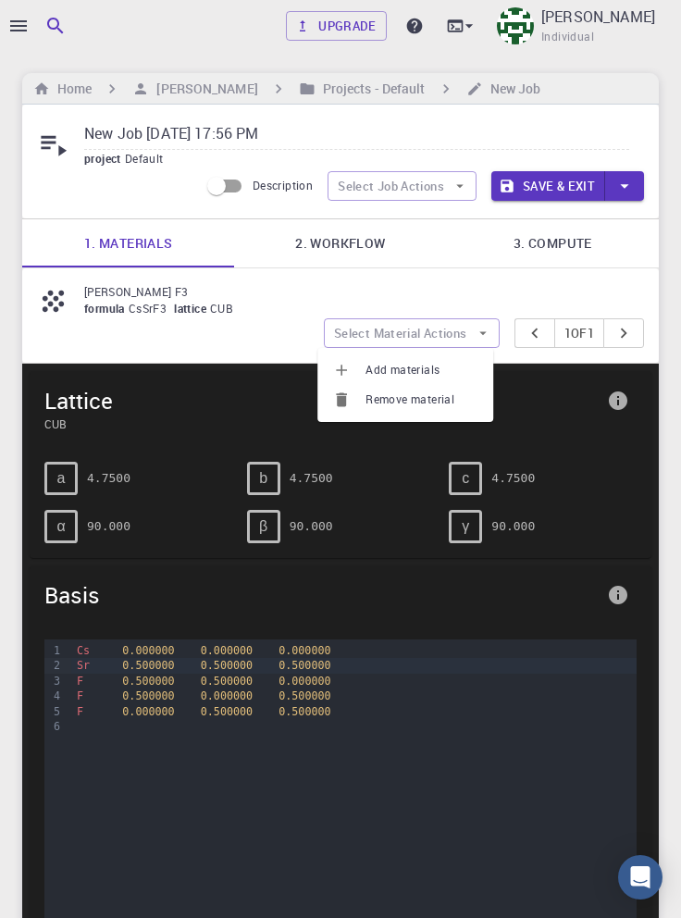
click at [639, 283] on div "Cs Sr F3 formula CsSrF3 lattice CUB" at bounding box center [340, 300] width 607 height 35
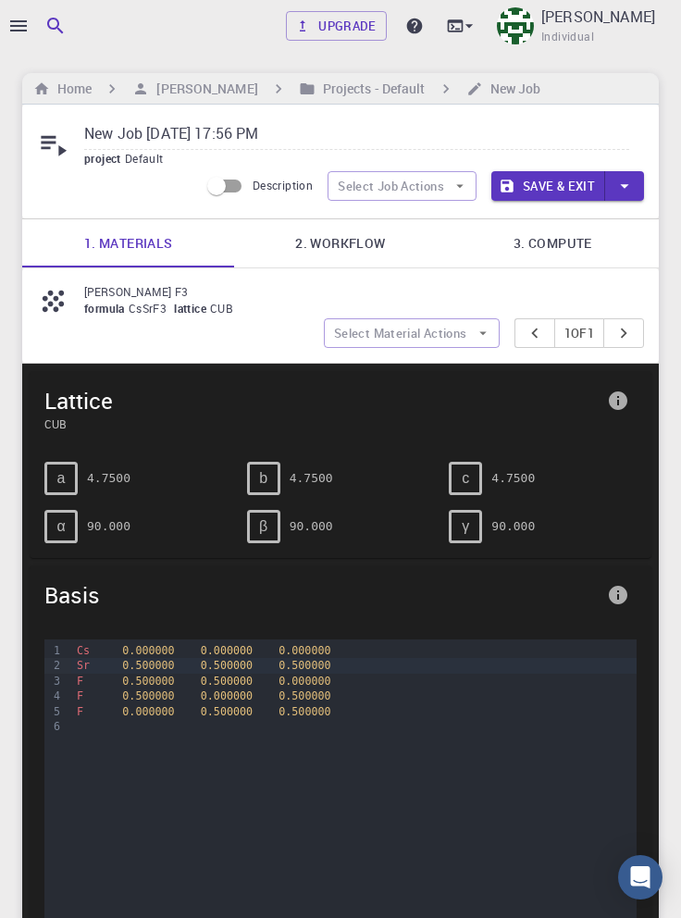
click at [350, 231] on link "2. Workflow" at bounding box center [340, 243] width 212 height 48
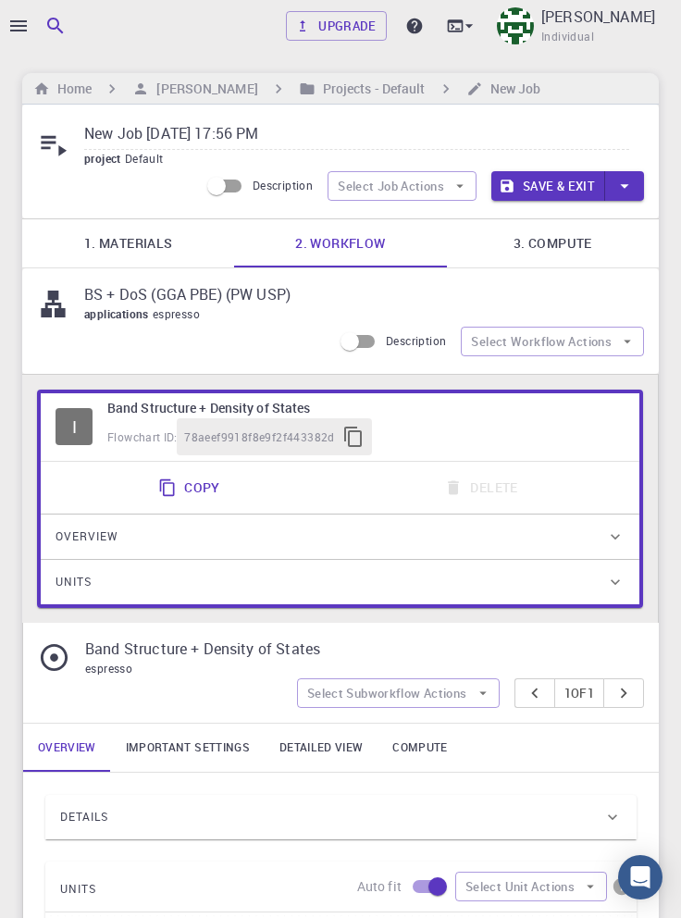
click at [627, 341] on icon "button" at bounding box center [626, 341] width 7 height 4
click at [609, 407] on span "Toggle multi-material" at bounding box center [569, 408] width 119 height 18
click at [607, 344] on button "Select Workflow Actions" at bounding box center [552, 342] width 183 height 30
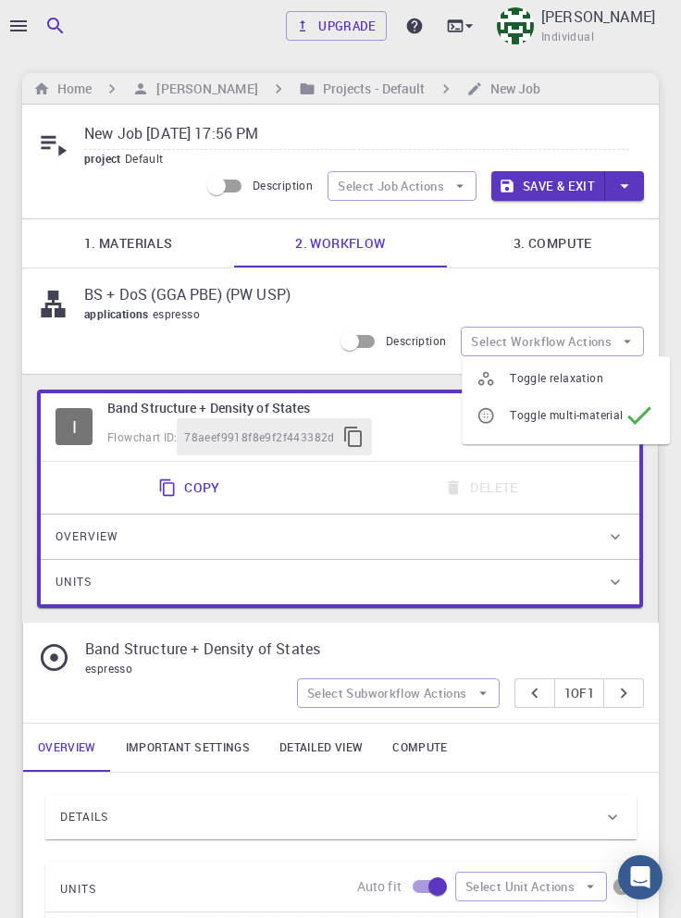
click at [642, 297] on div "BS + DoS (GGA PBE) (PW USP) applications espresso" at bounding box center [340, 303] width 607 height 41
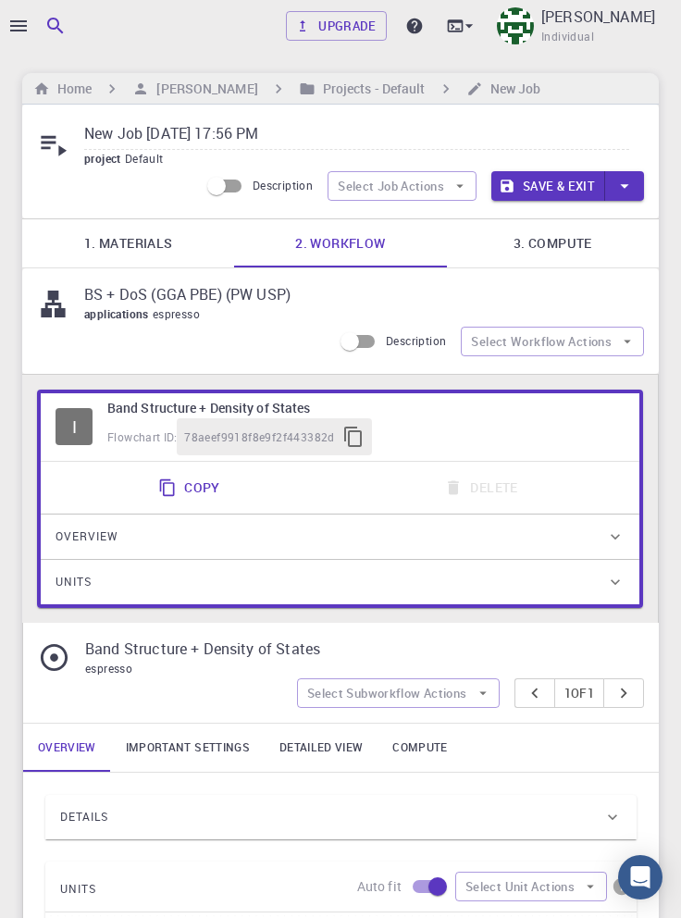
click at [141, 253] on link "1. Materials" at bounding box center [128, 243] width 212 height 48
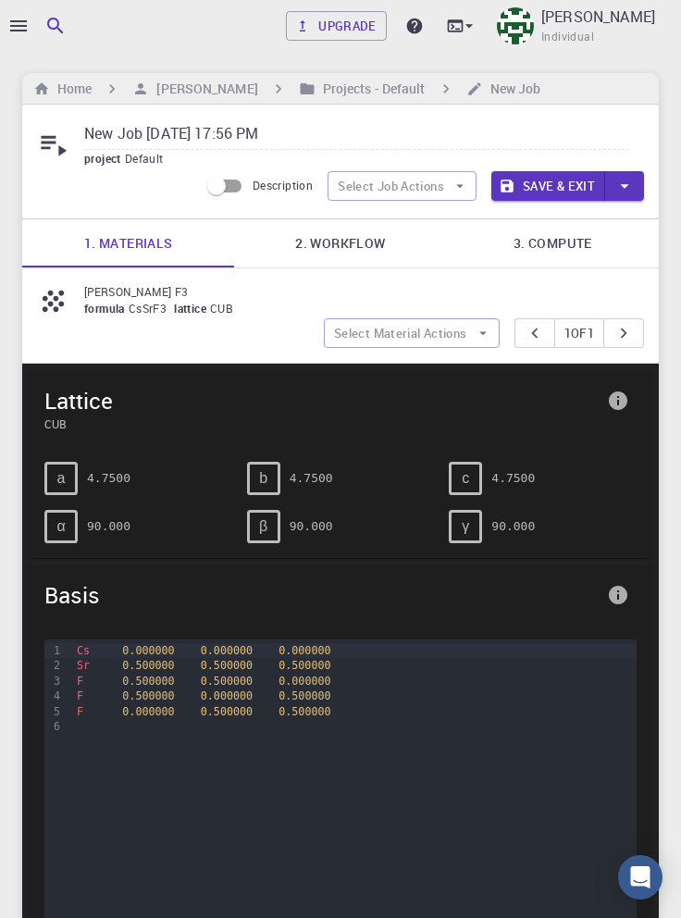
click at [643, 332] on button "pager" at bounding box center [623, 333] width 41 height 30
click at [475, 334] on icon "button" at bounding box center [483, 333] width 17 height 17
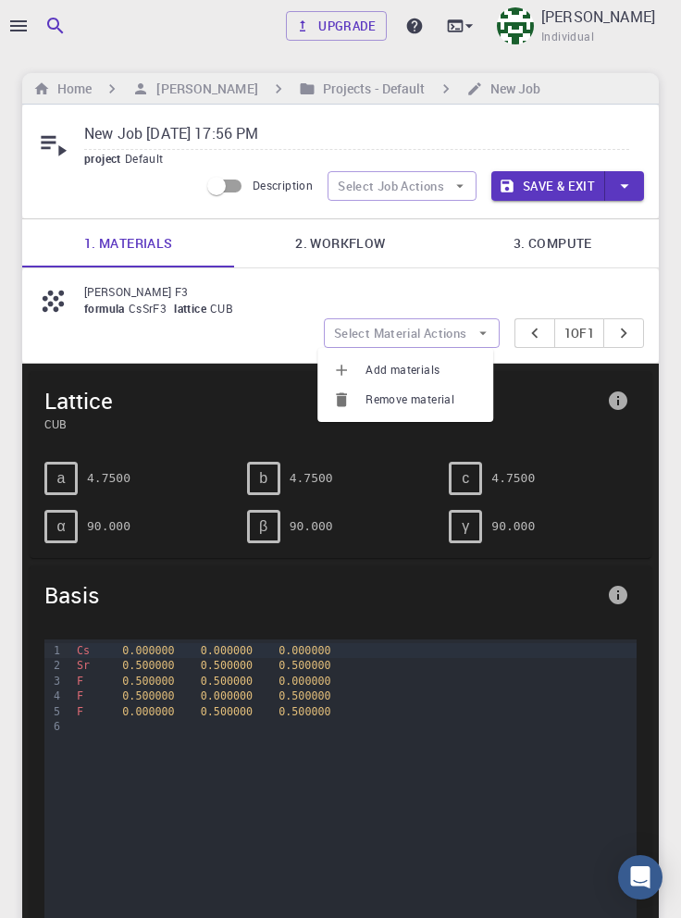
click at [536, 258] on link "3. Compute" at bounding box center [553, 243] width 212 height 48
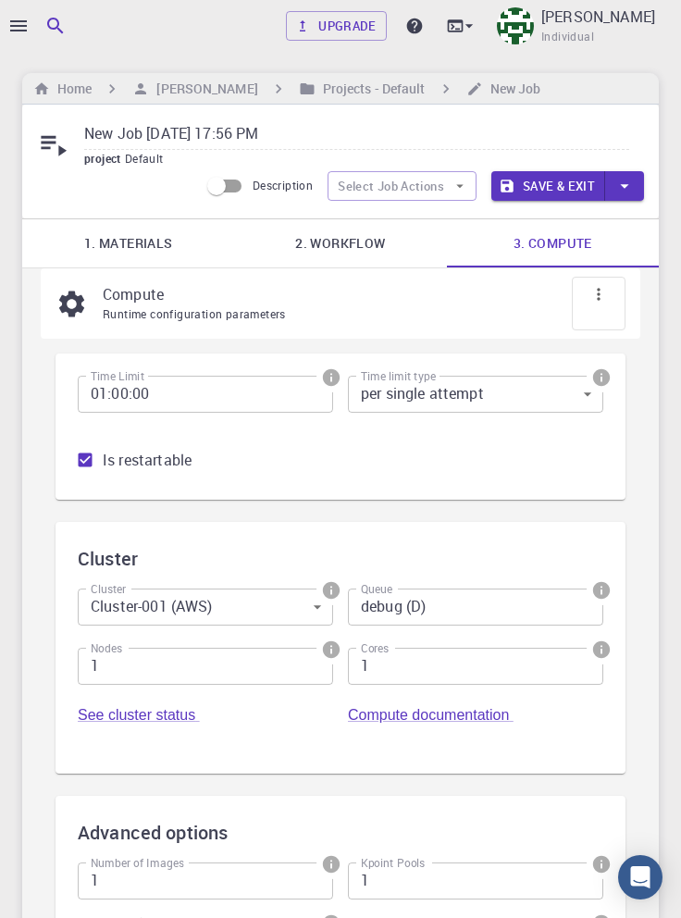
click at [378, 241] on link "2. Workflow" at bounding box center [340, 243] width 212 height 48
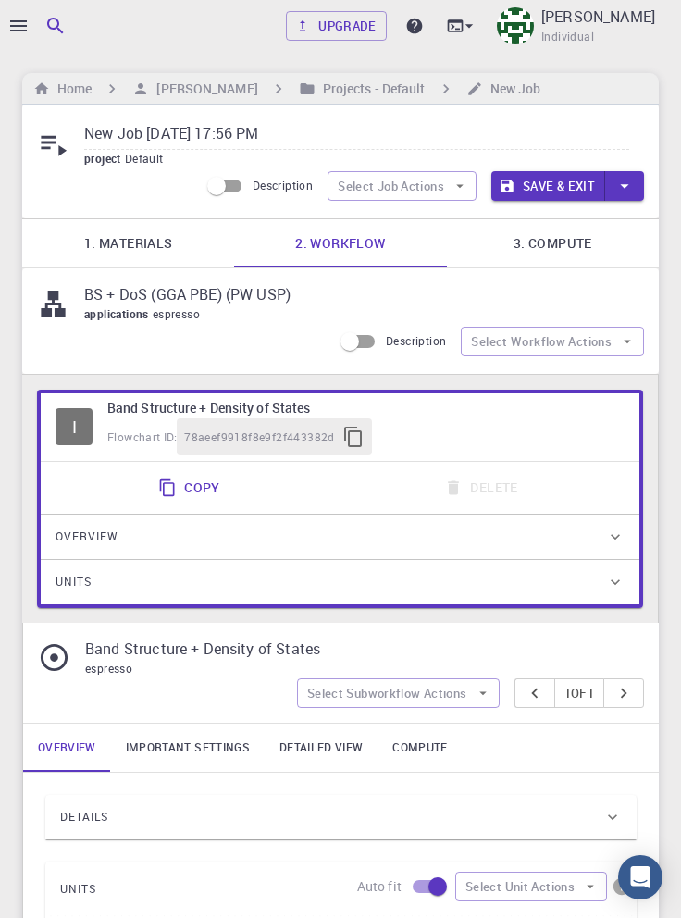
click at [161, 240] on link "1. Materials" at bounding box center [128, 243] width 212 height 48
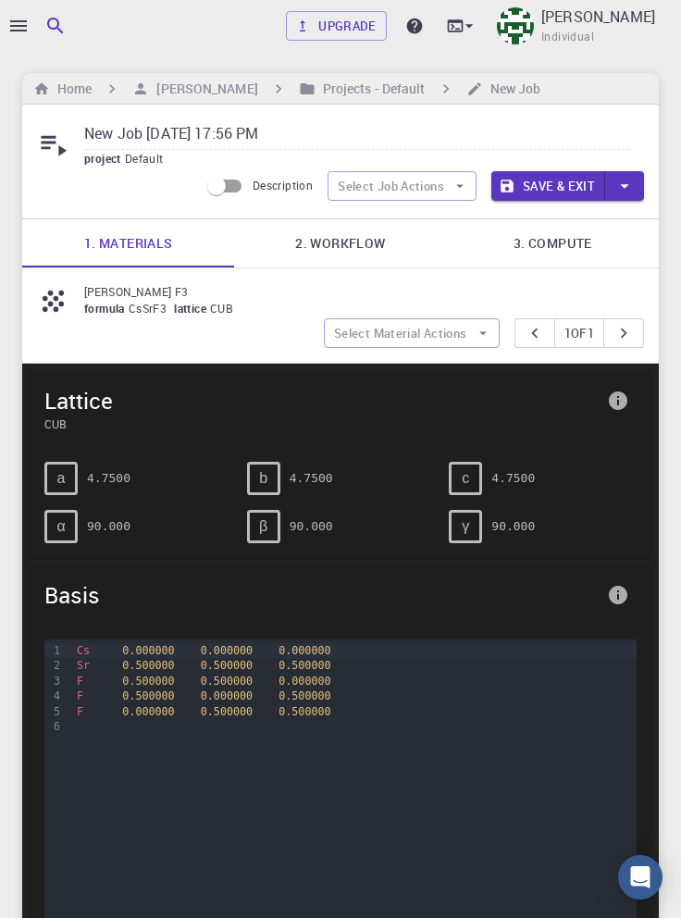
click at [475, 332] on icon "button" at bounding box center [483, 333] width 17 height 17
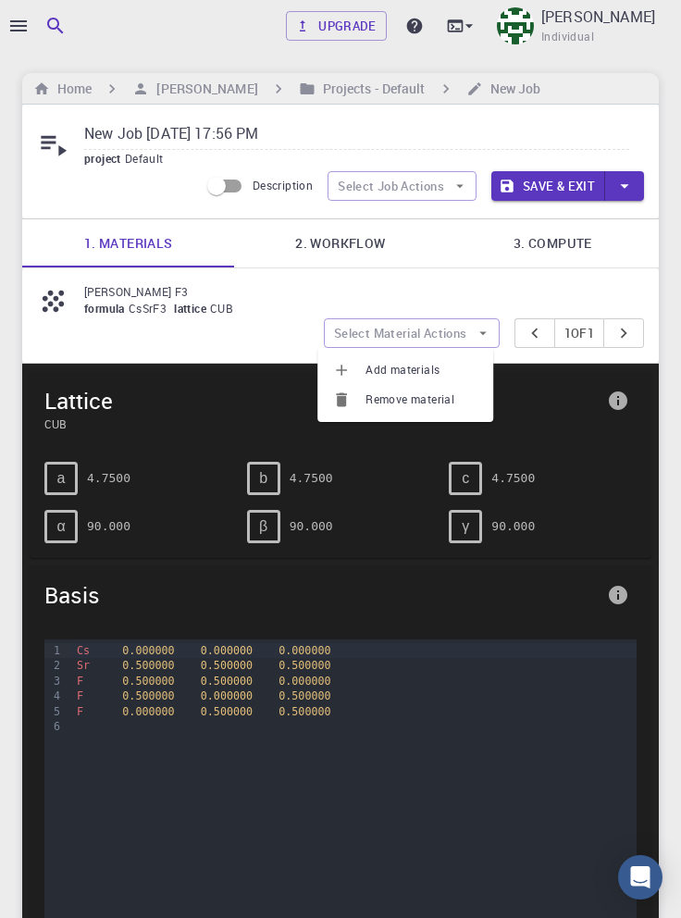
click at [443, 366] on span "Add materials" at bounding box center [421, 370] width 113 height 18
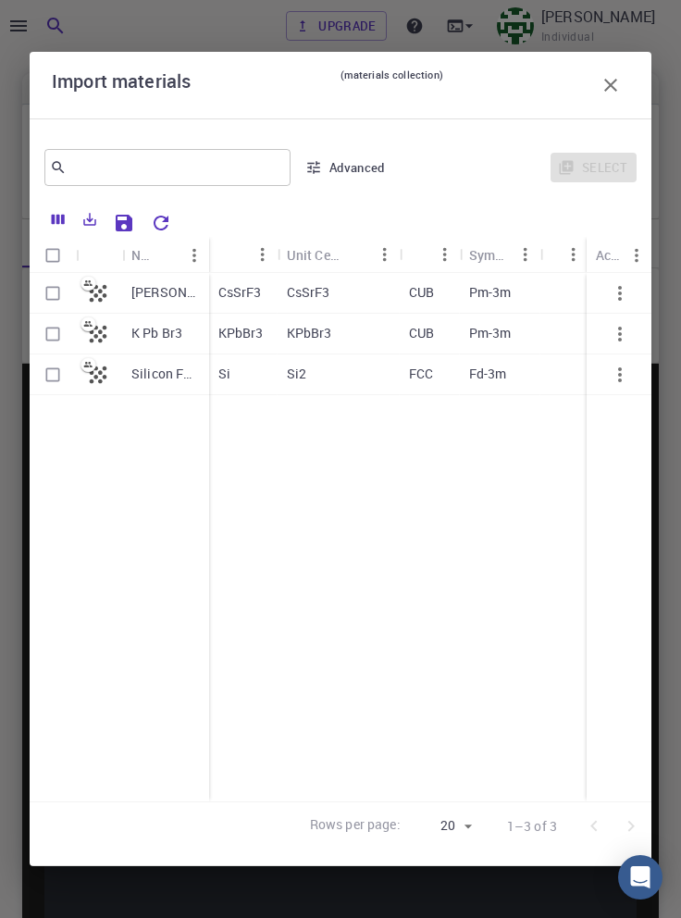
click at [610, 79] on icon "button" at bounding box center [610, 85] width 13 height 13
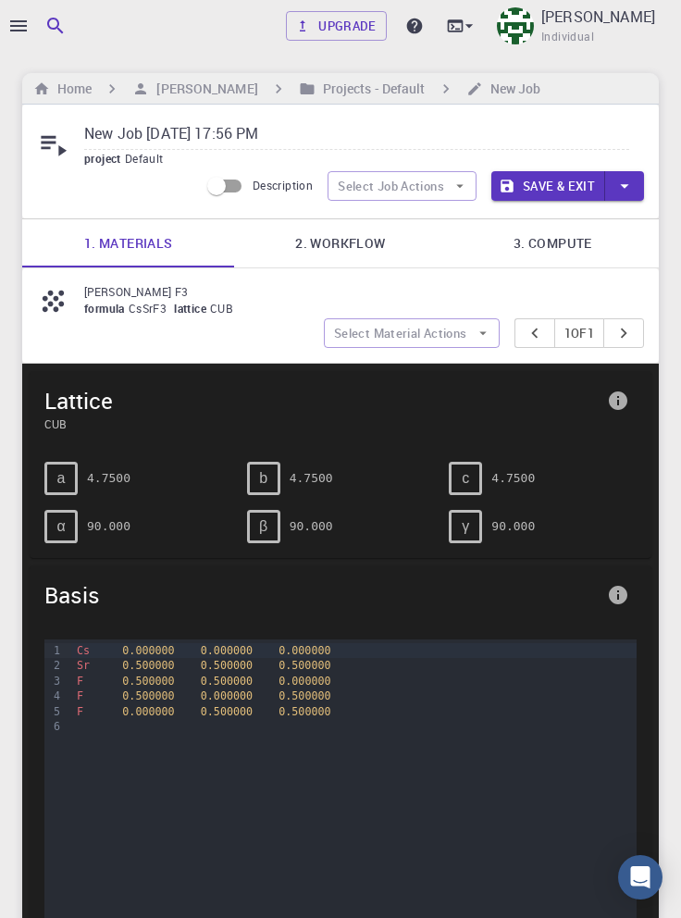
click at [355, 237] on link "2. Workflow" at bounding box center [340, 243] width 212 height 48
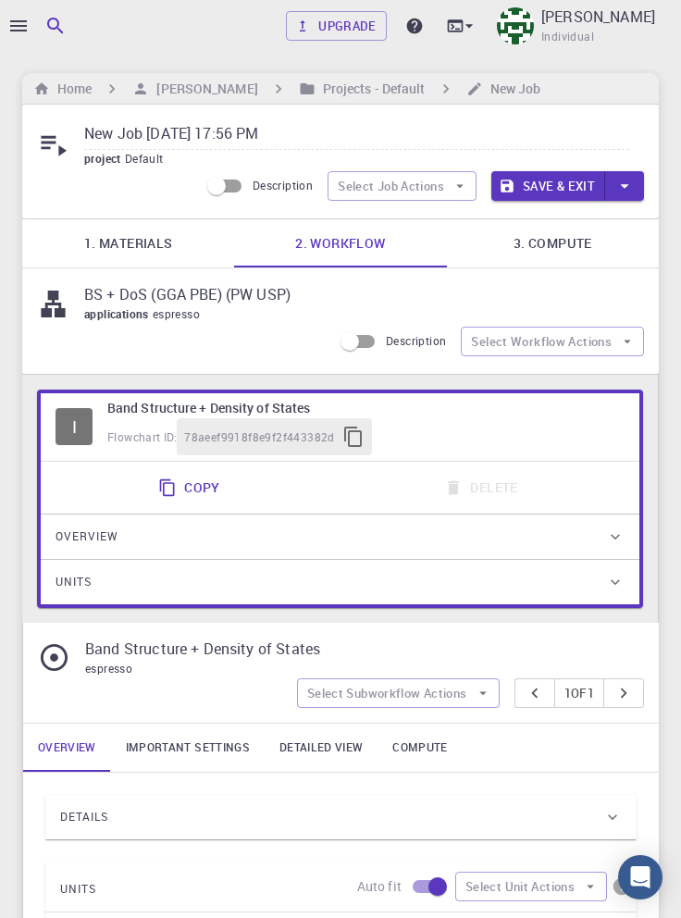
click at [623, 341] on icon "button" at bounding box center [627, 341] width 17 height 17
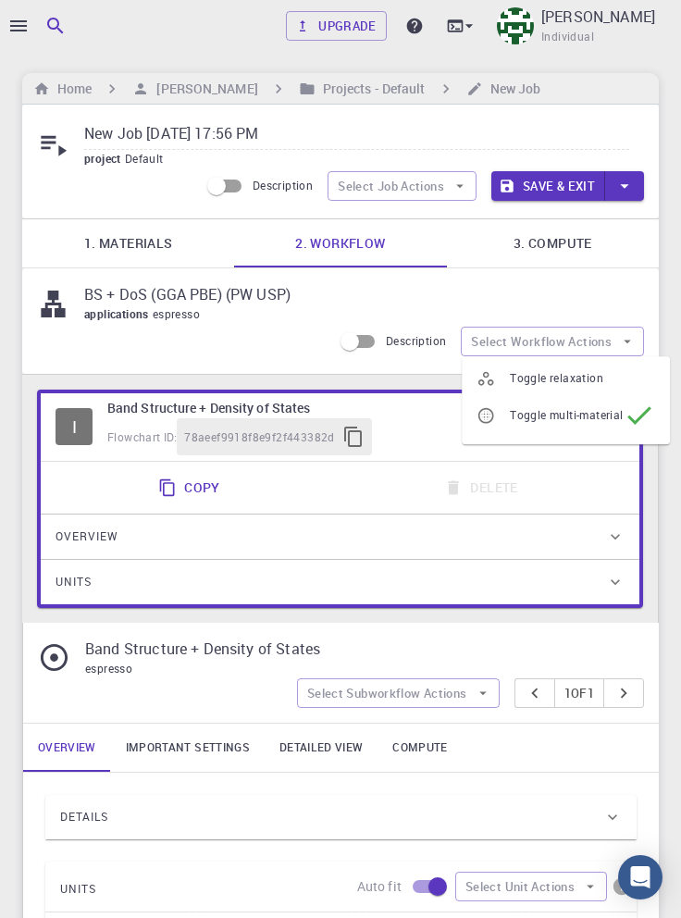
click at [637, 271] on div "BS + DoS (GGA PBE) (PW USP) applications espresso Description Select Workflow A…" at bounding box center [340, 320] width 636 height 105
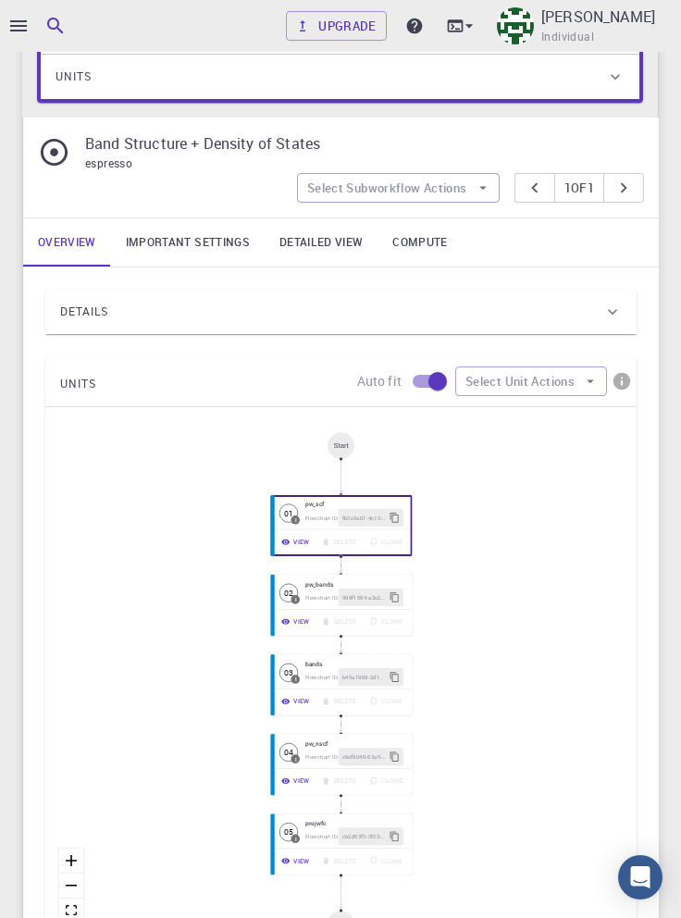
scroll to position [506, 0]
click at [452, 191] on button "Select Subworkflow Actions" at bounding box center [398, 187] width 203 height 30
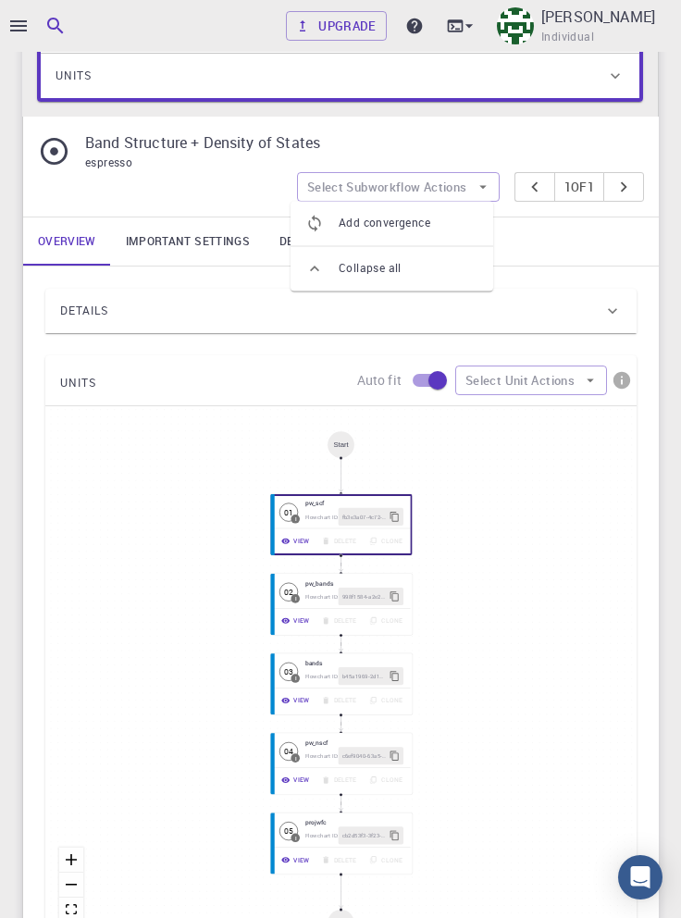
click at [595, 244] on div "Overview Important settings Detailed view Compute" at bounding box center [340, 241] width 635 height 48
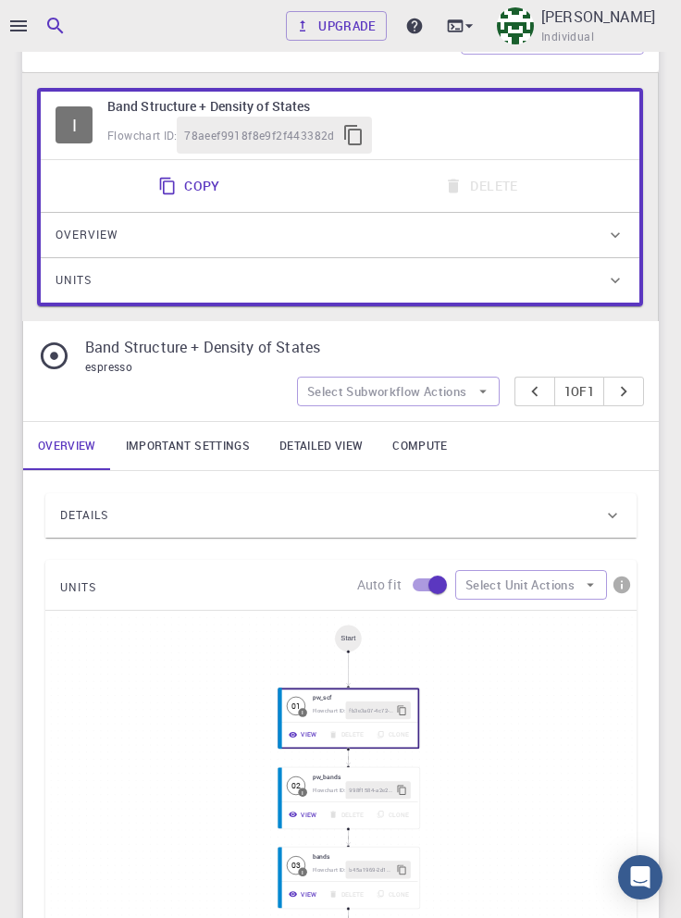
scroll to position [0, 0]
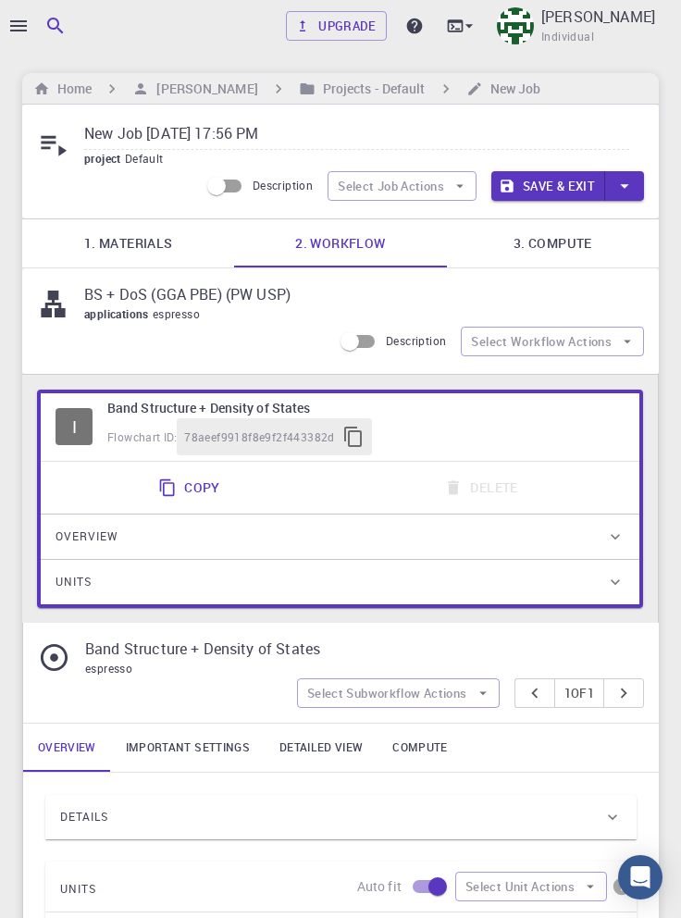
click at [458, 187] on icon "button" at bounding box center [459, 186] width 17 height 17
click at [436, 284] on span "Select workflow" at bounding box center [418, 282] width 87 height 18
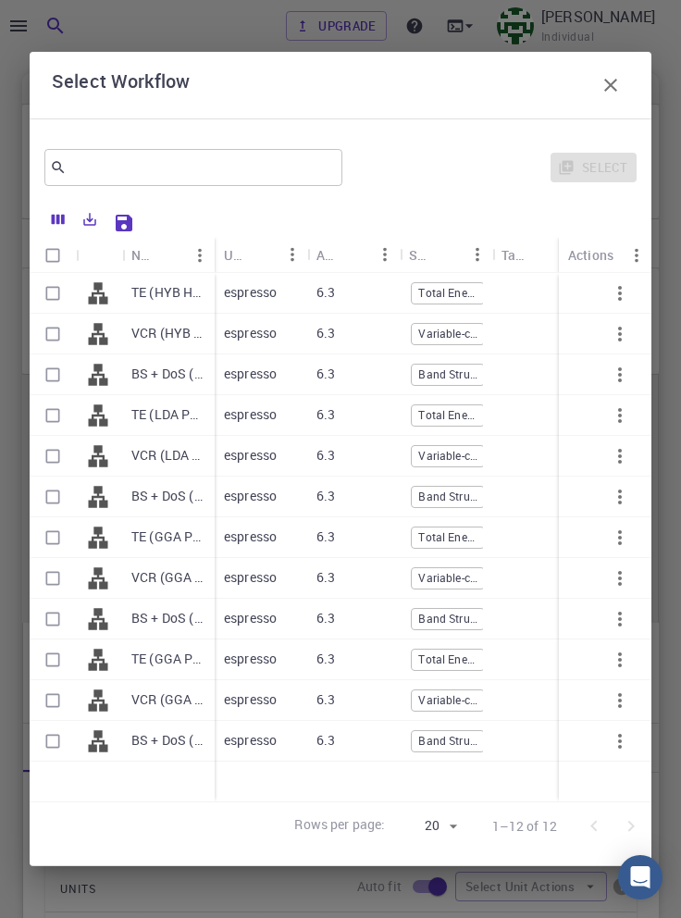
click at [233, 154] on input "text" at bounding box center [187, 167] width 240 height 26
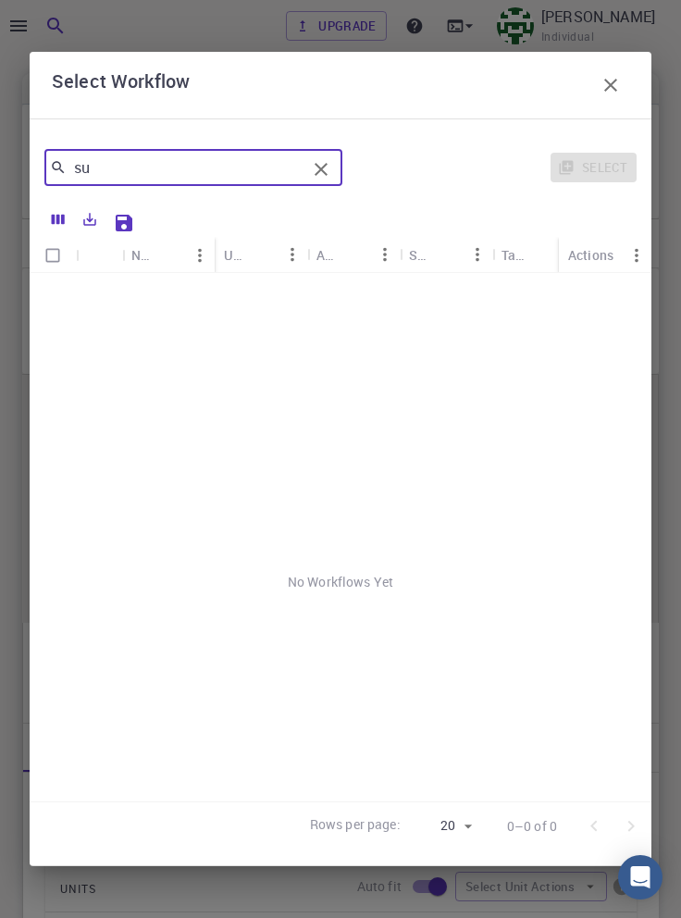
type input "s"
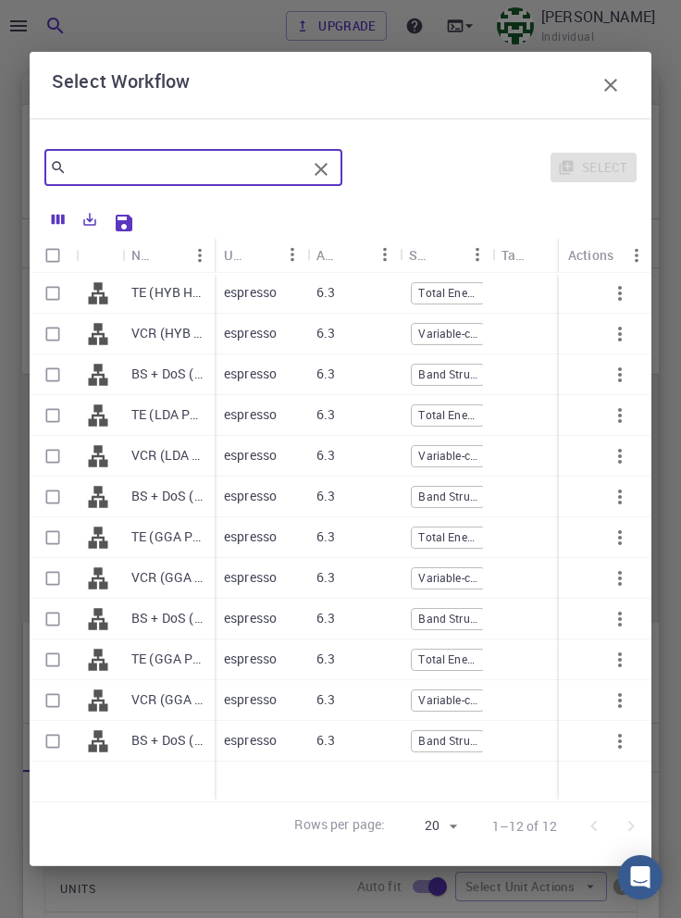
click at [612, 79] on icon "button" at bounding box center [610, 85] width 13 height 13
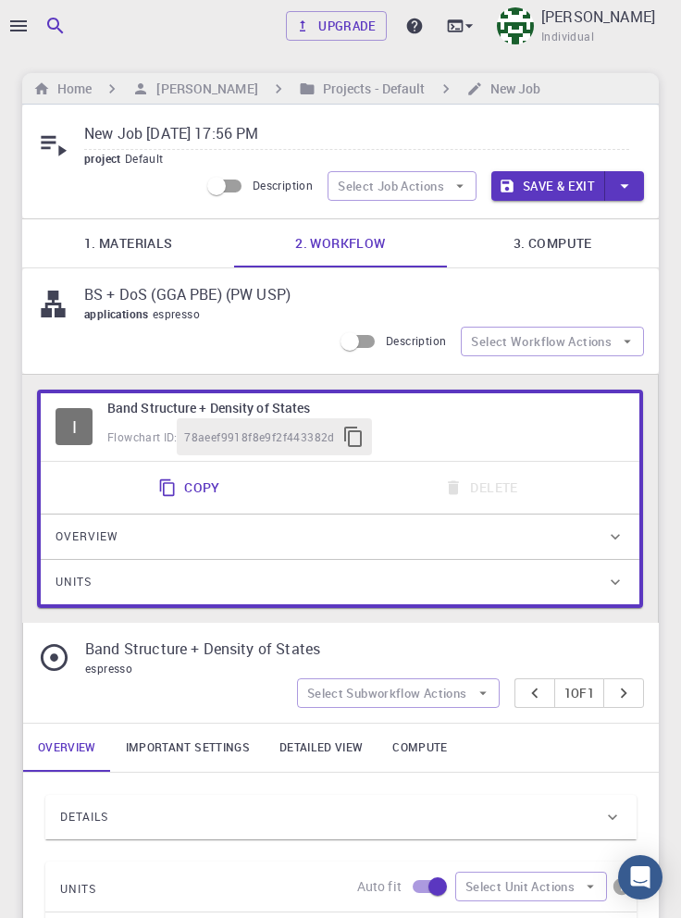
click at [18, 26] on icon "button" at bounding box center [18, 25] width 17 height 11
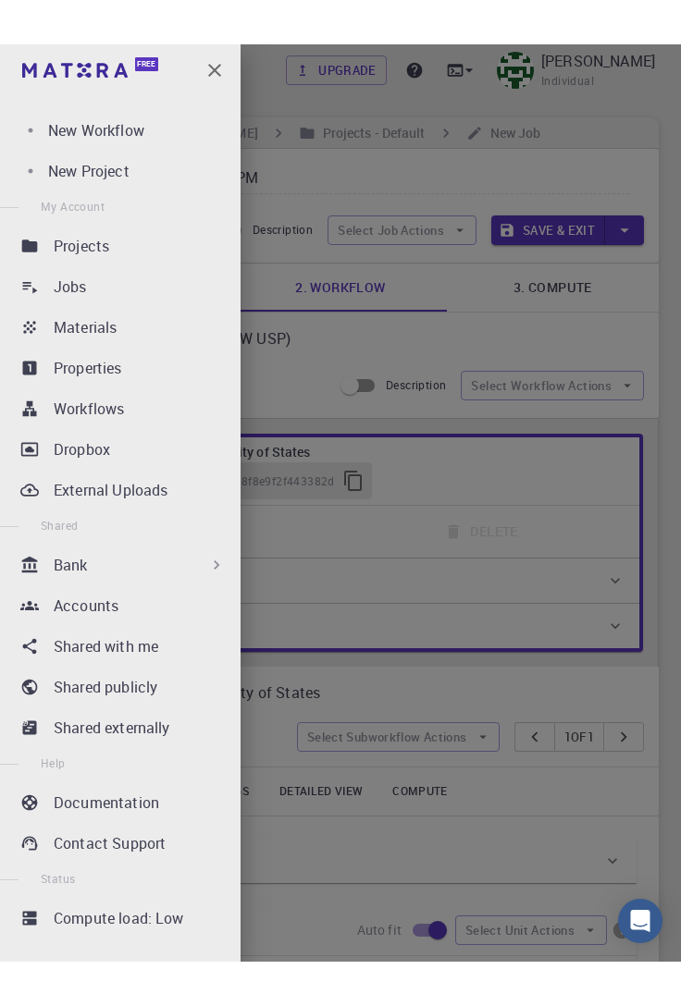
scroll to position [166, 0]
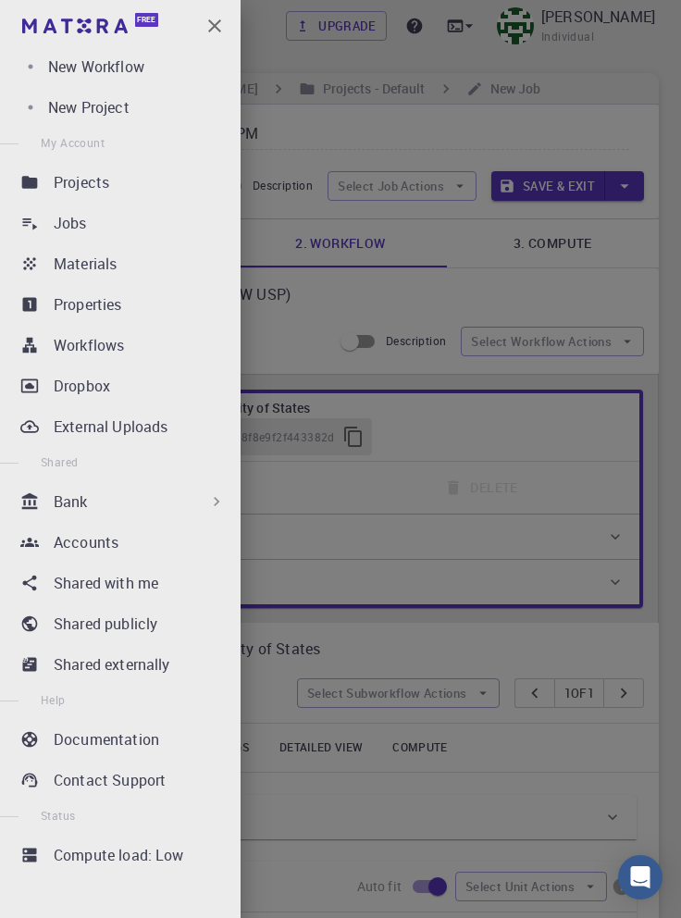
click at [132, 738] on p "Documentation" at bounding box center [106, 739] width 105 height 22
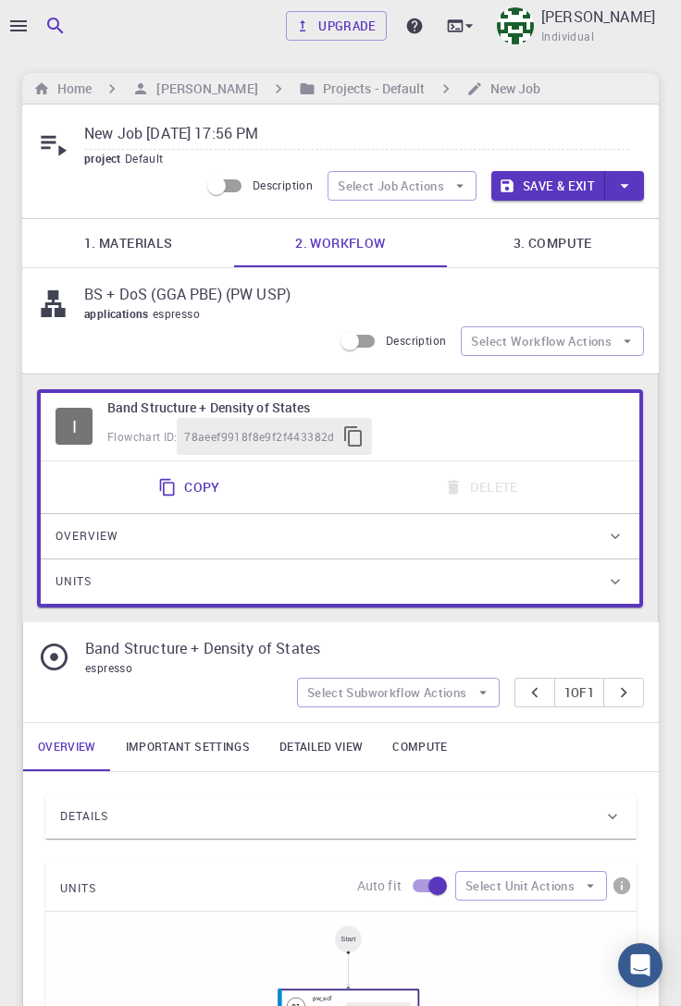
scroll to position [78, 0]
click at [22, 25] on icon "button" at bounding box center [18, 25] width 17 height 11
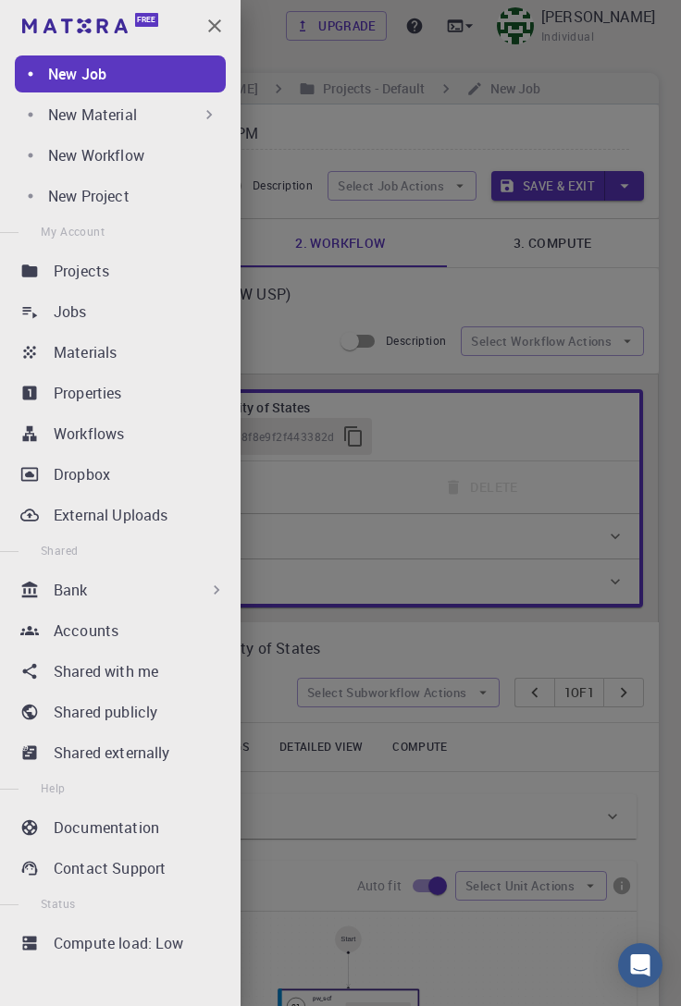
click at [149, 597] on div "Bank" at bounding box center [140, 590] width 172 height 22
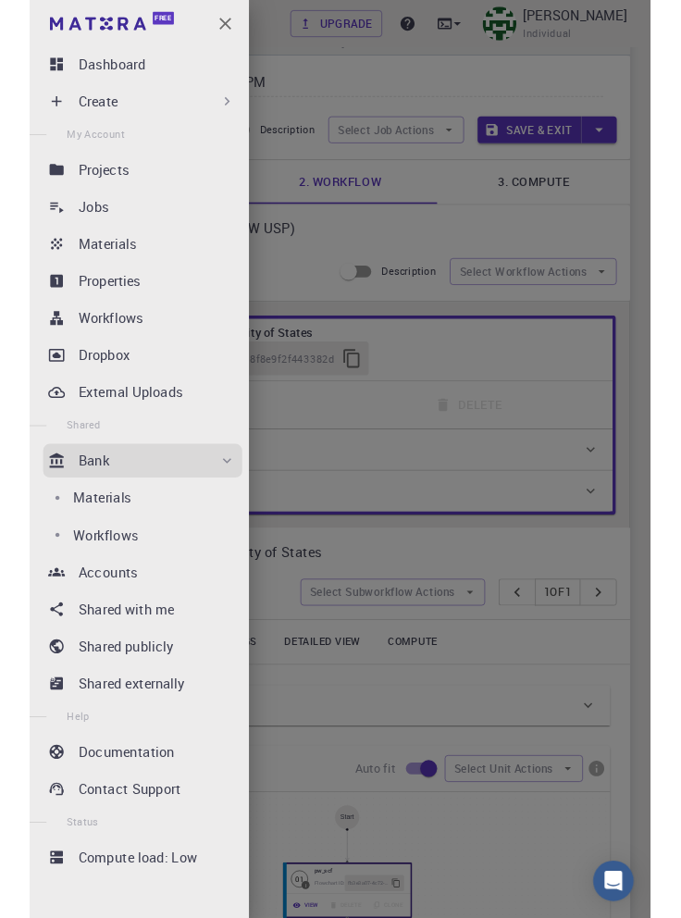
scroll to position [45, 0]
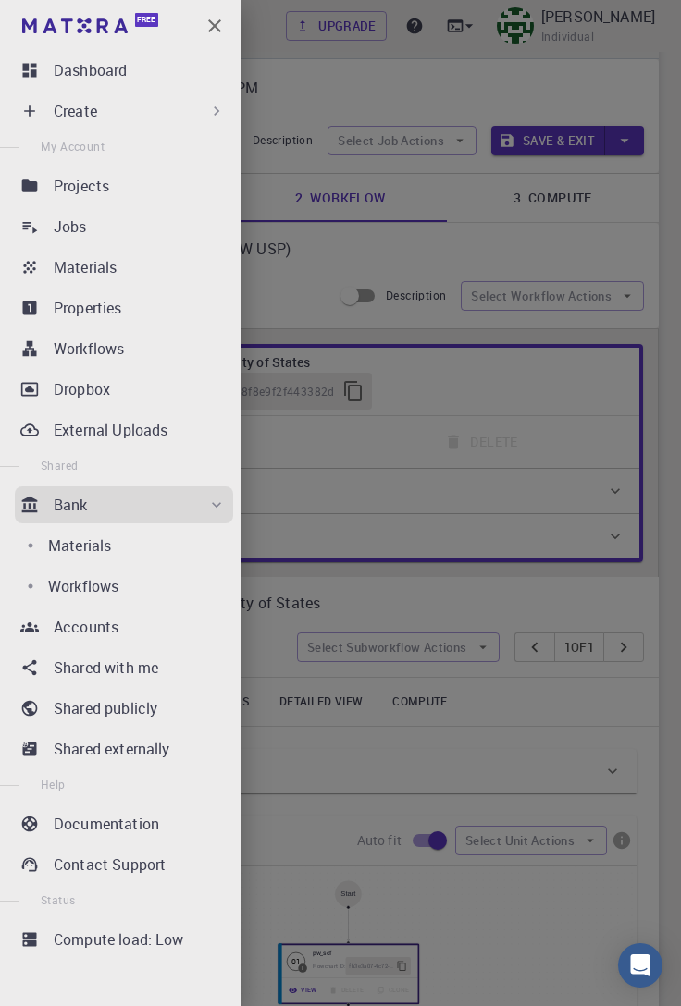
click at [143, 831] on p "Documentation" at bounding box center [106, 824] width 105 height 22
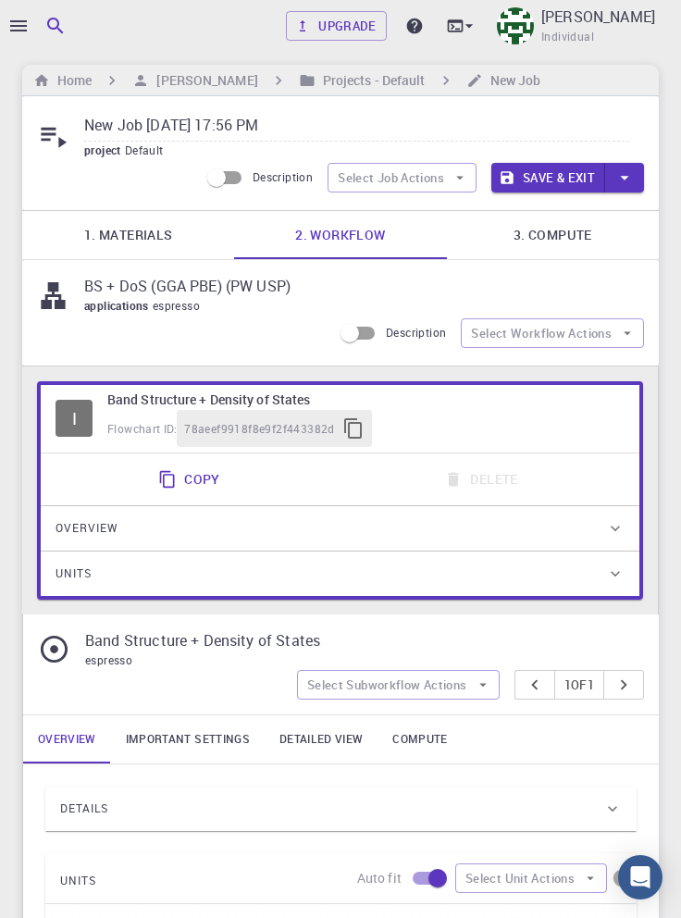
scroll to position [0, 0]
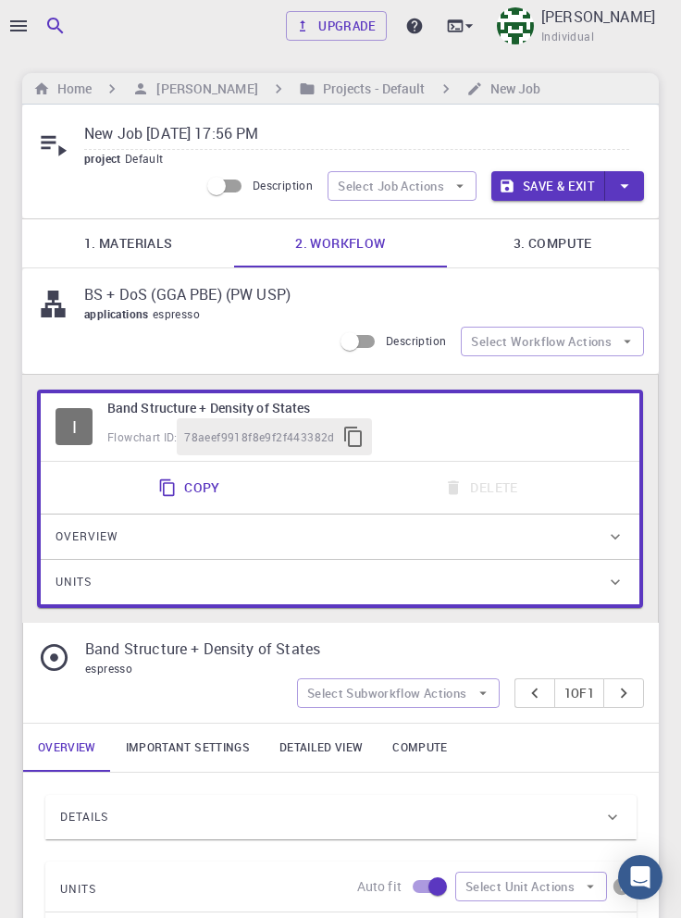
click at [569, 345] on button "Select Workflow Actions" at bounding box center [552, 342] width 183 height 30
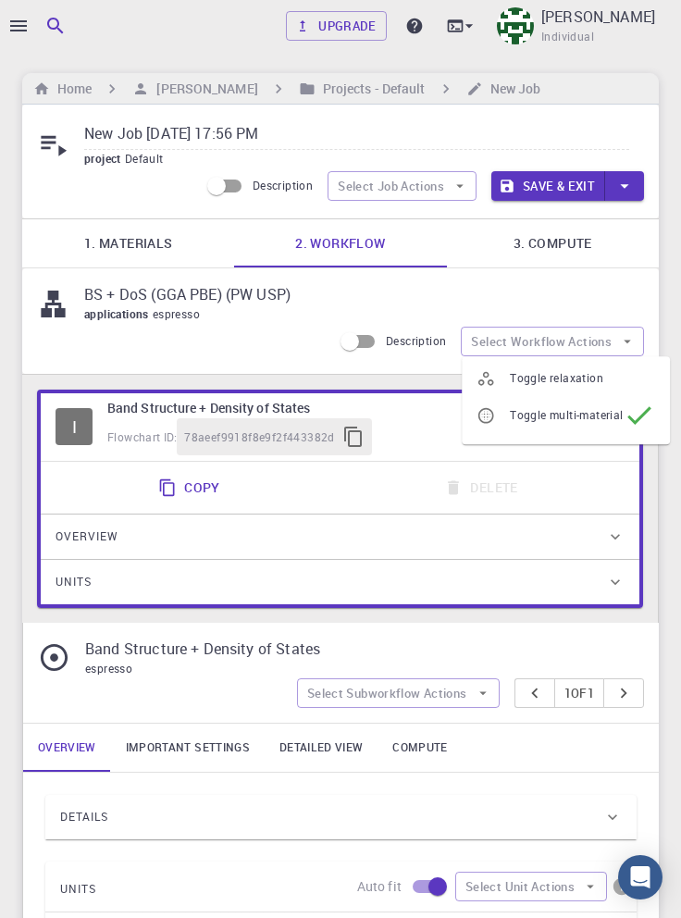
click at [607, 287] on p "BS + DoS (GGA PBE) (PW USP)" at bounding box center [356, 294] width 545 height 22
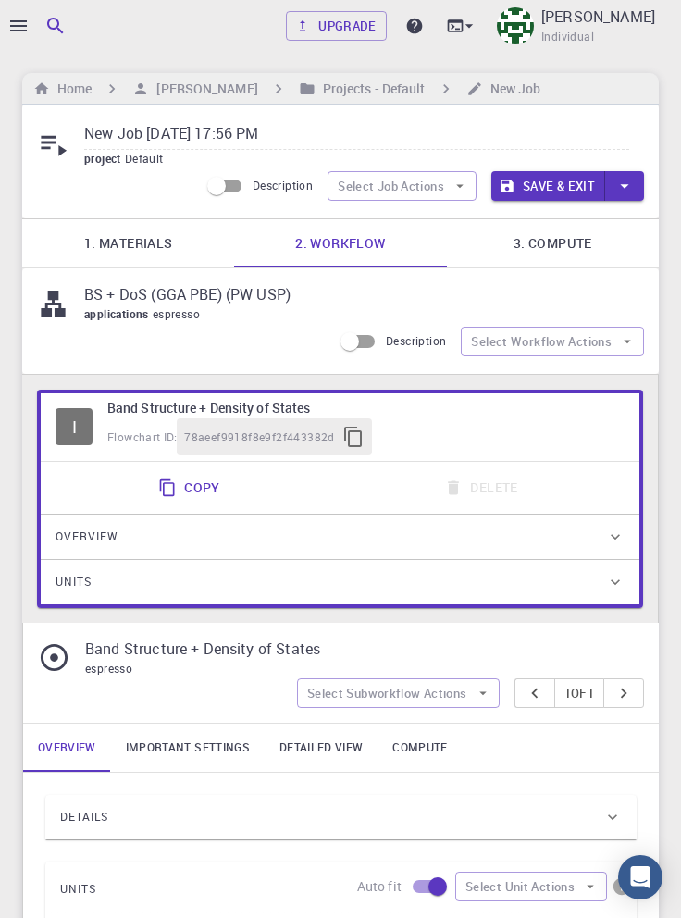
click at [440, 184] on button "Select Job Actions" at bounding box center [401, 186] width 149 height 30
click at [446, 282] on span "Select workflow" at bounding box center [418, 282] width 87 height 18
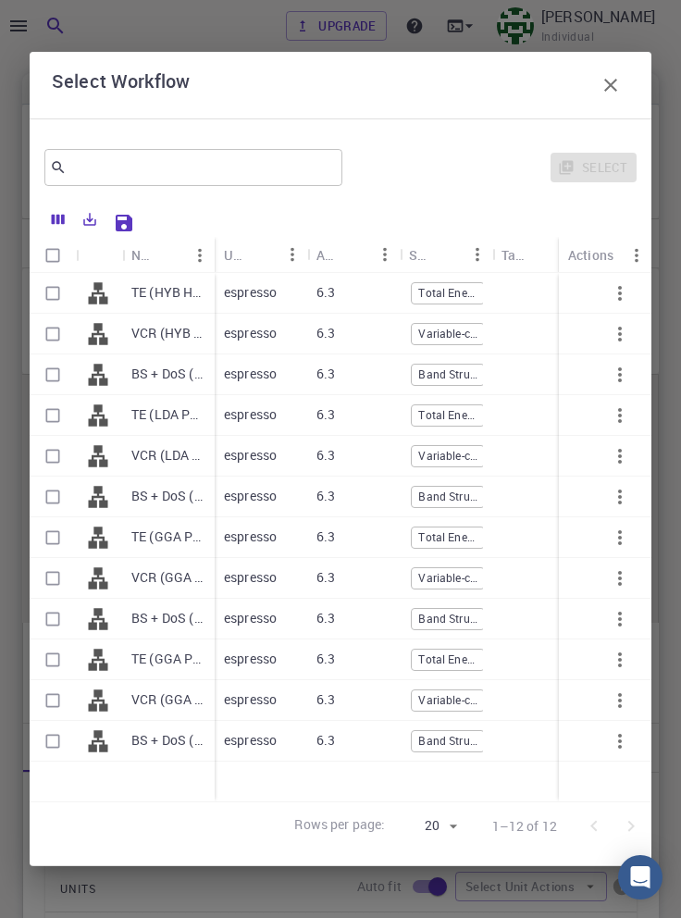
click at [238, 154] on input "text" at bounding box center [187, 167] width 240 height 26
type input "fixed"
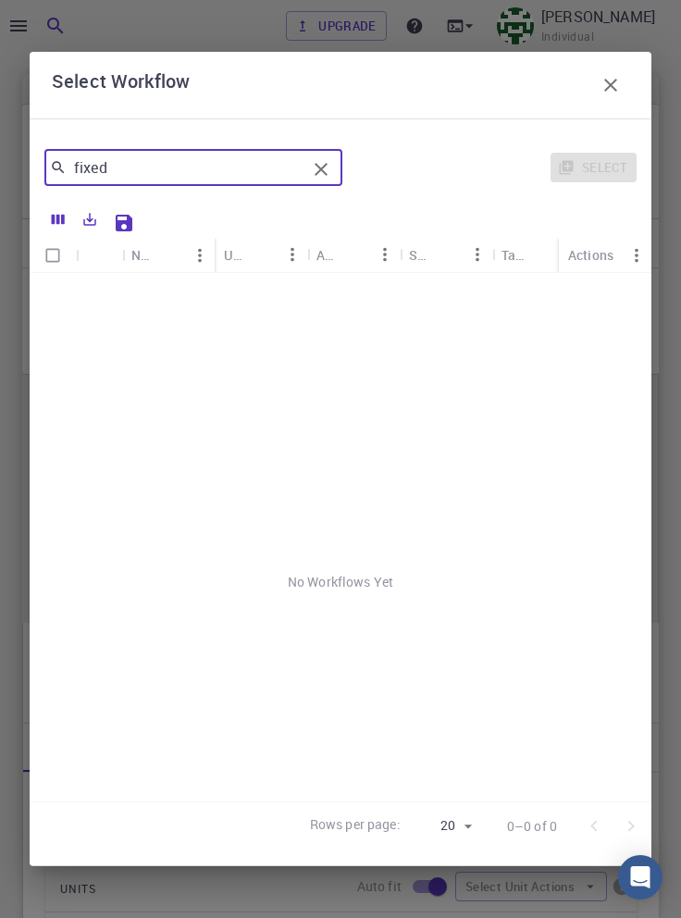
click at [324, 158] on icon "Clear" at bounding box center [321, 169] width 22 height 22
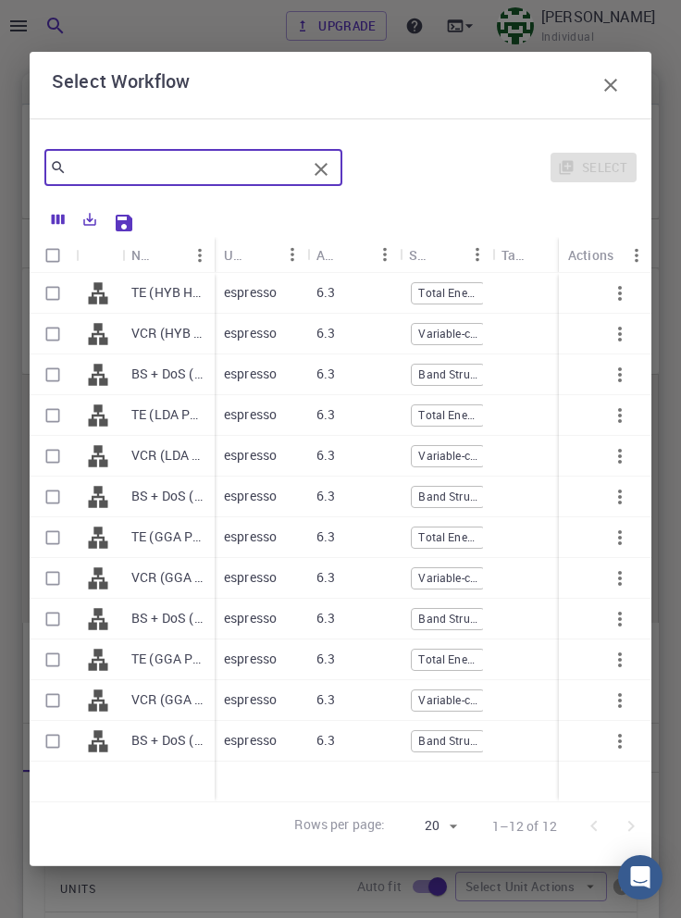
click at [364, 6] on div "Select Workflow ​ Select Name Used application Application Version Subworkflows…" at bounding box center [340, 459] width 681 height 918
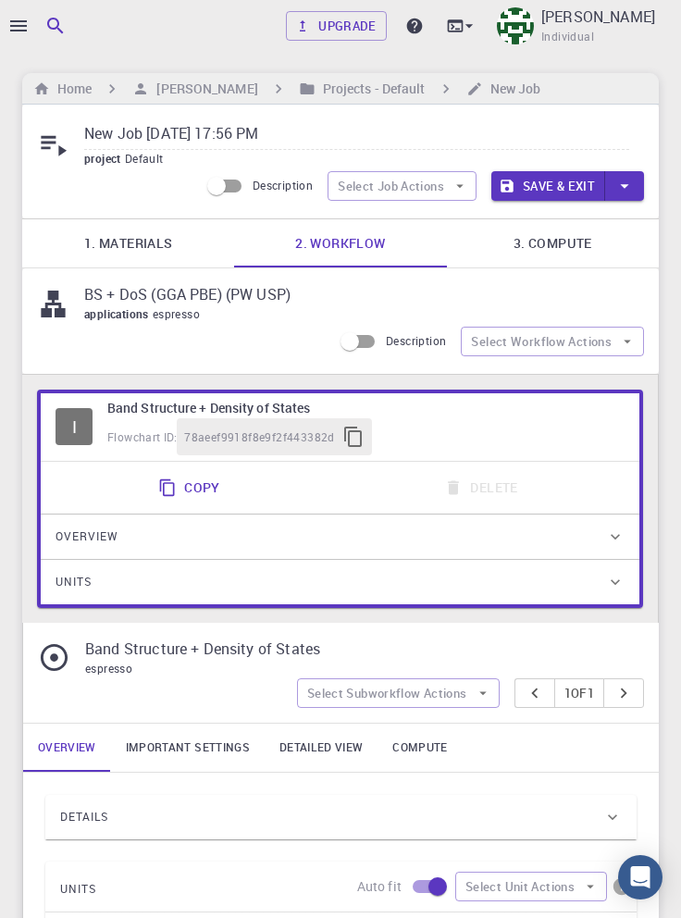
click at [23, 25] on icon "button" at bounding box center [18, 25] width 17 height 11
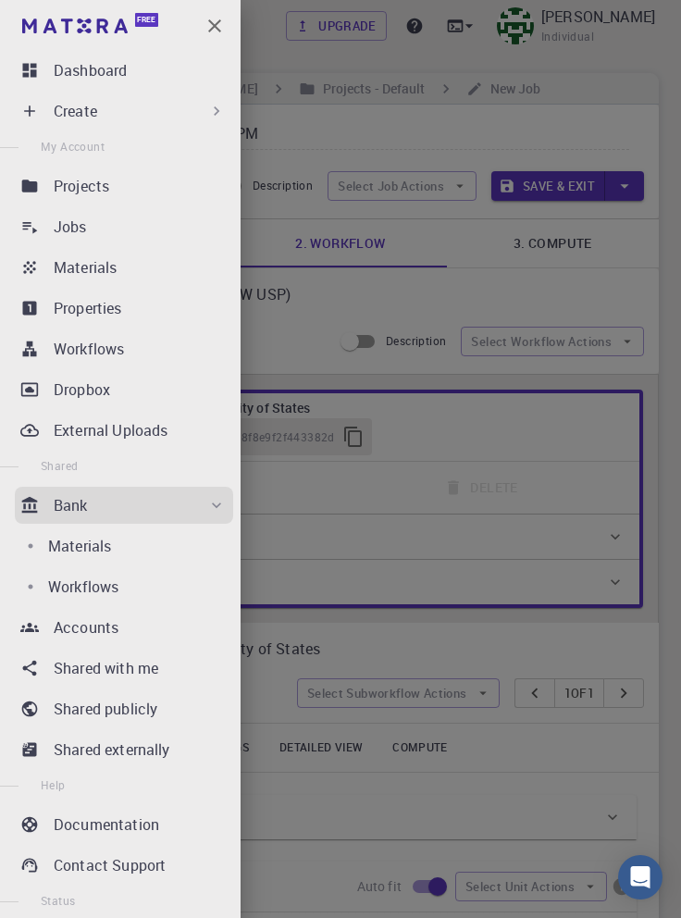
click at [173, 275] on div "Materials" at bounding box center [143, 267] width 179 height 22
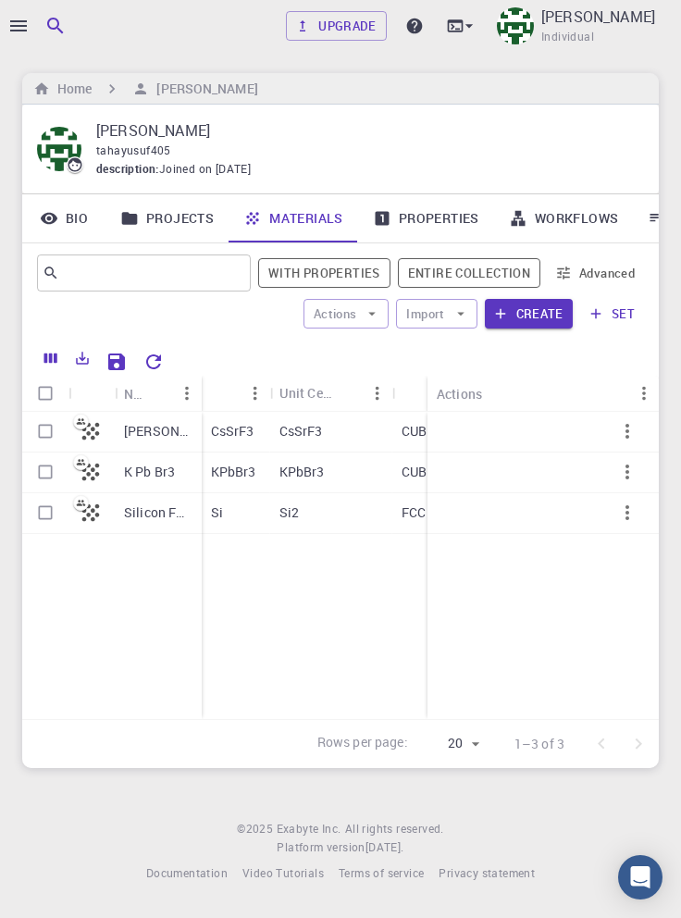
click at [14, 15] on div at bounding box center [9, 459] width 18 height 918
click at [18, 30] on icon "button" at bounding box center [18, 25] width 17 height 11
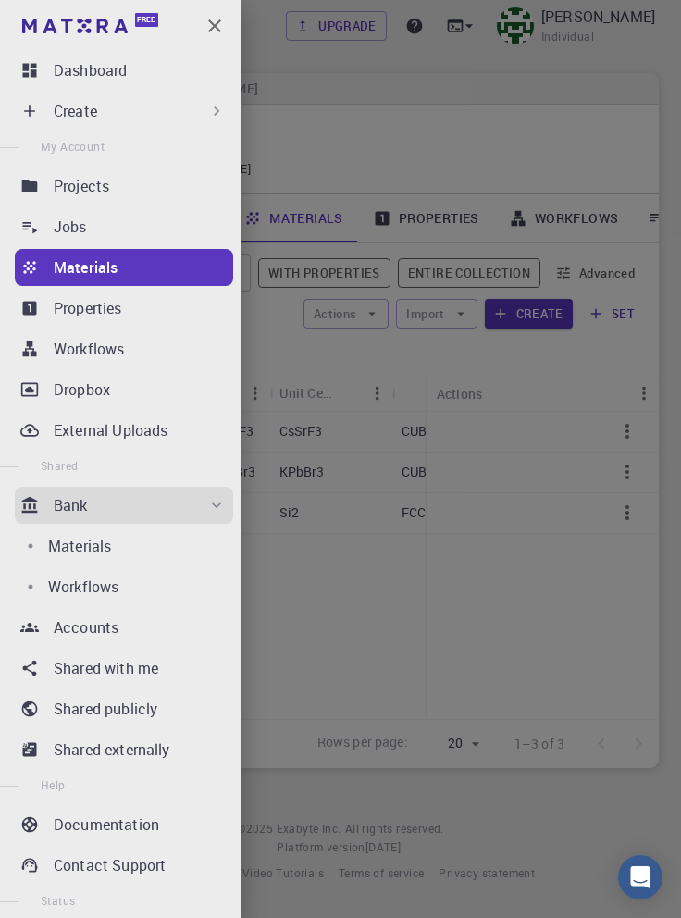
click at [84, 585] on p "Workflows" at bounding box center [83, 586] width 70 height 22
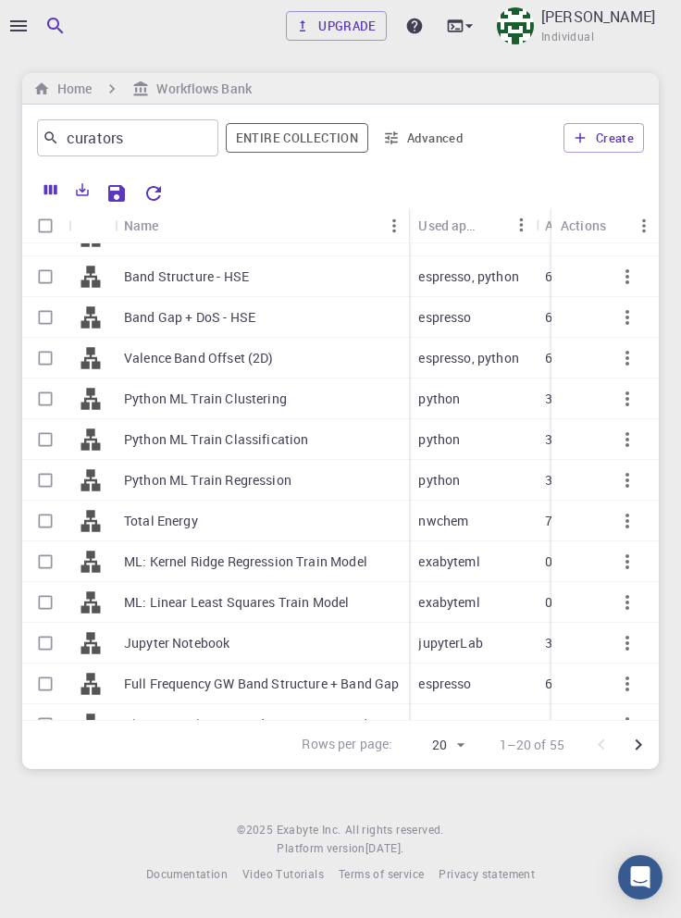
scroll to position [248, 0]
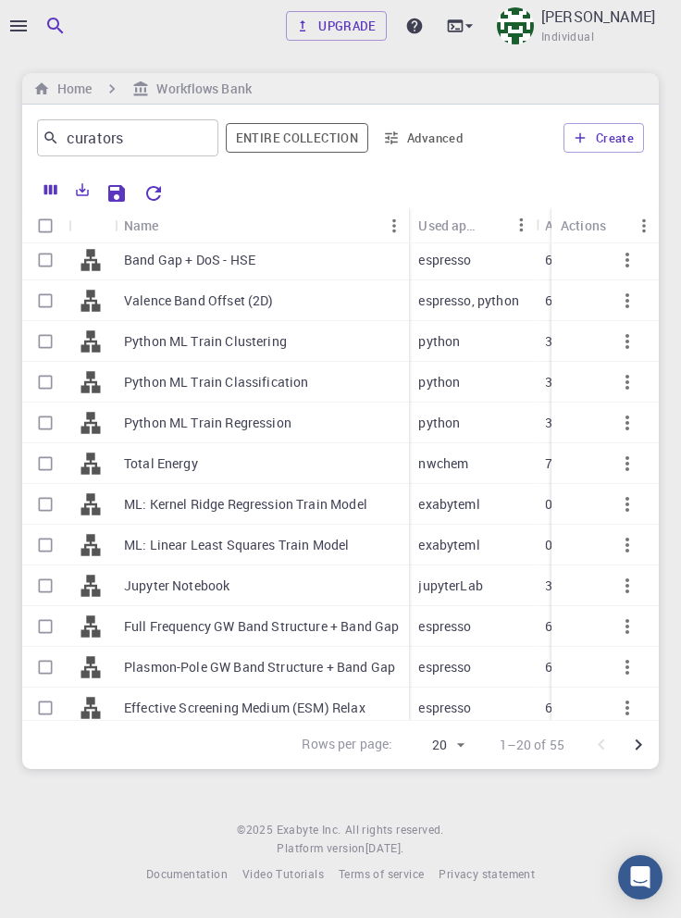
click at [635, 756] on icon "Go to next page" at bounding box center [638, 744] width 22 height 22
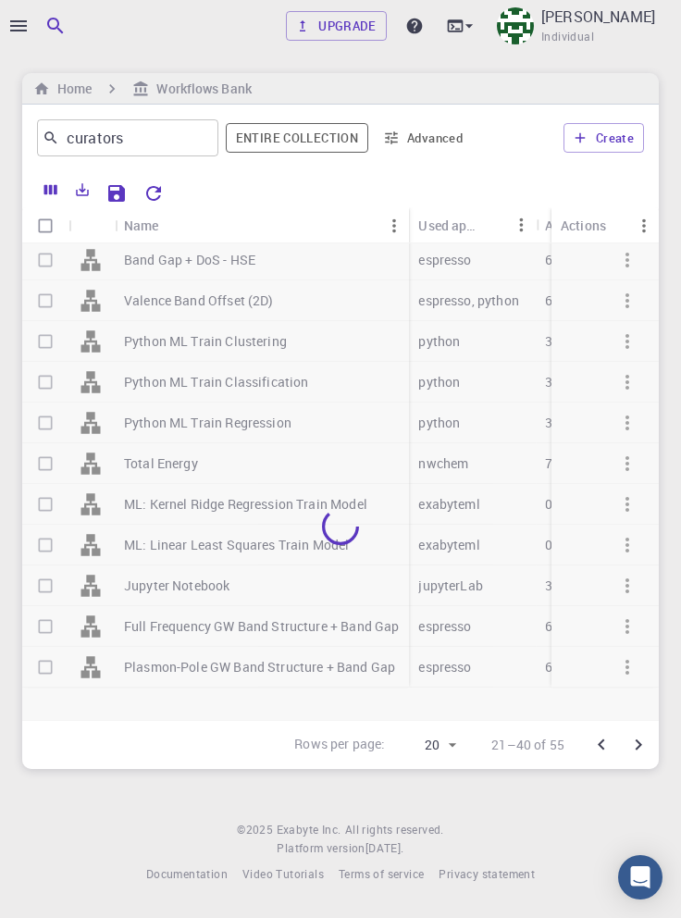
scroll to position [0, 0]
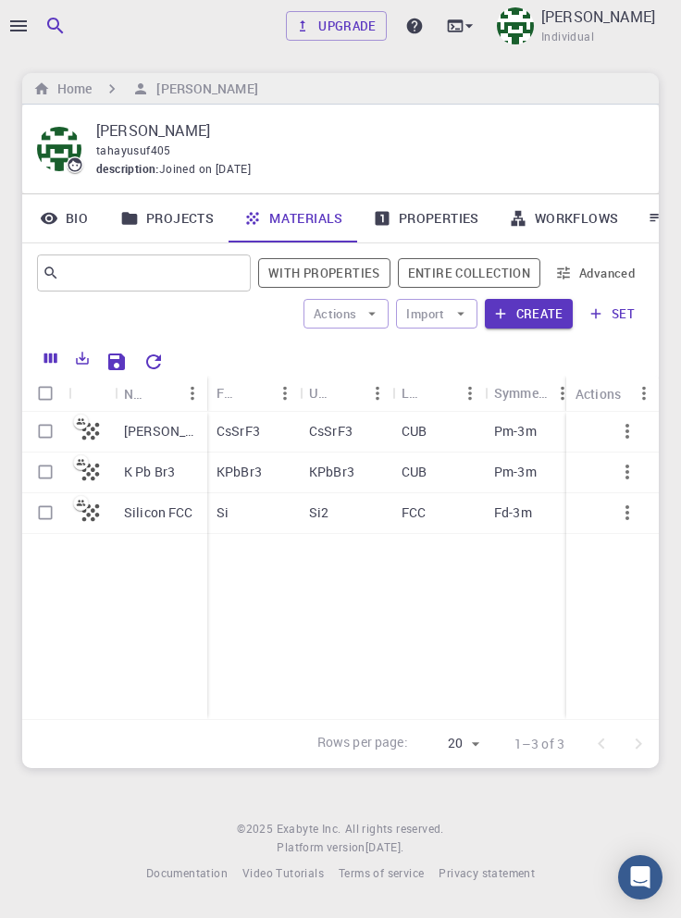
click at [14, 37] on div at bounding box center [9, 459] width 18 height 918
click at [14, 35] on div at bounding box center [9, 459] width 18 height 918
click at [11, 21] on div at bounding box center [340, 459] width 681 height 918
click at [21, 28] on icon "button" at bounding box center [18, 26] width 22 height 22
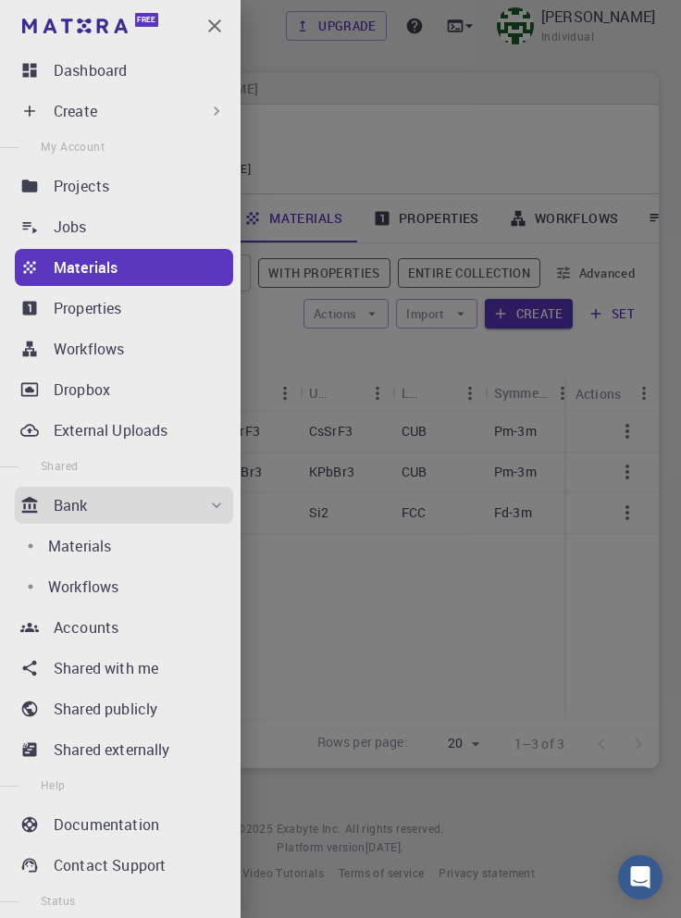
click at [108, 594] on p "Workflows" at bounding box center [83, 586] width 70 height 22
